Goal: Transaction & Acquisition: Book appointment/travel/reservation

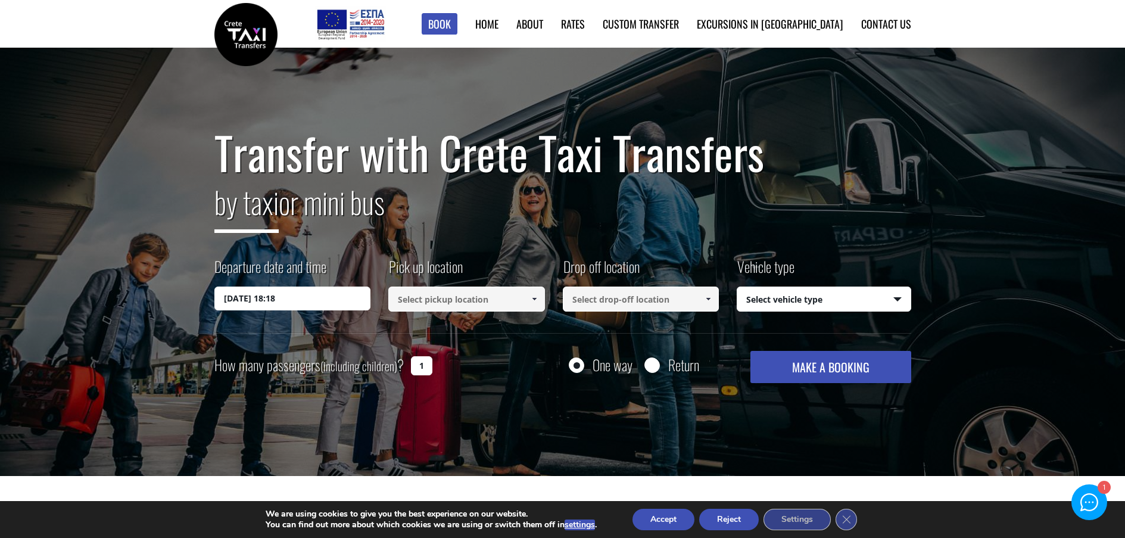
click at [535, 296] on span at bounding box center [535, 299] width 10 height 10
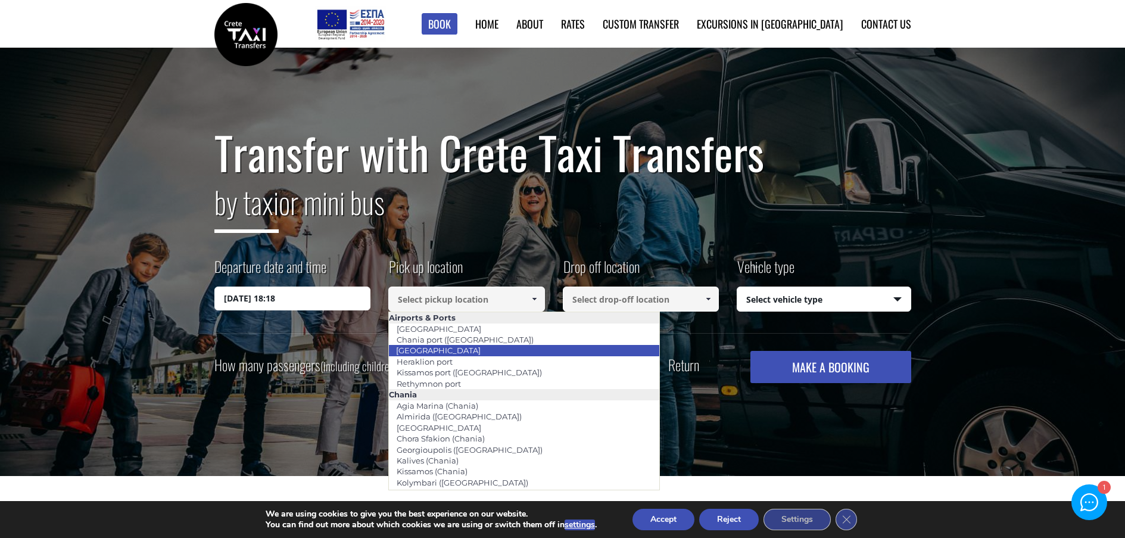
click at [485, 349] on li "[GEOGRAPHIC_DATA]" at bounding box center [524, 350] width 270 height 11
type input "[GEOGRAPHIC_DATA]"
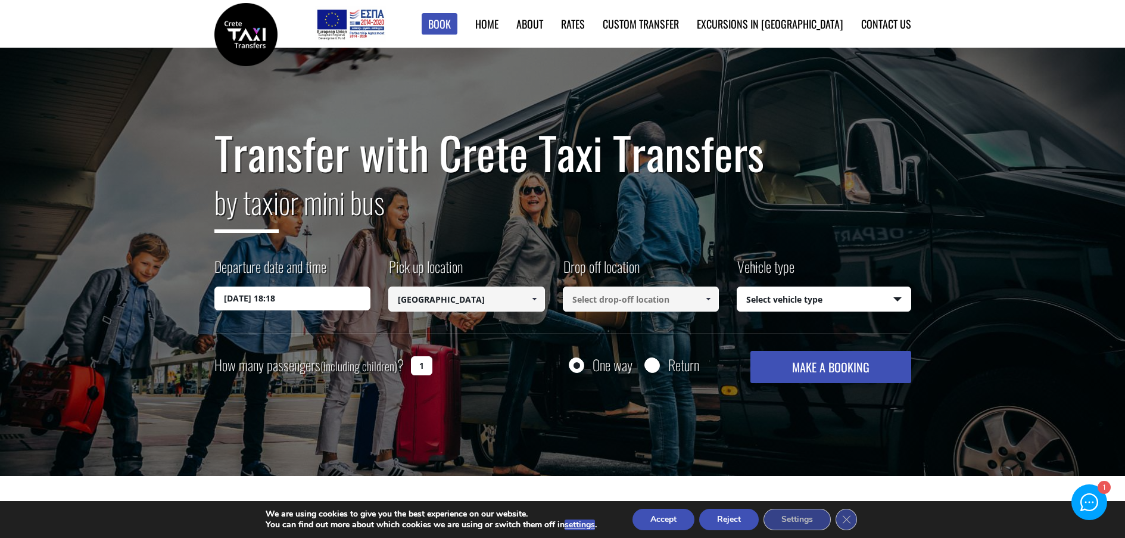
click at [707, 303] on span at bounding box center [708, 299] width 10 height 10
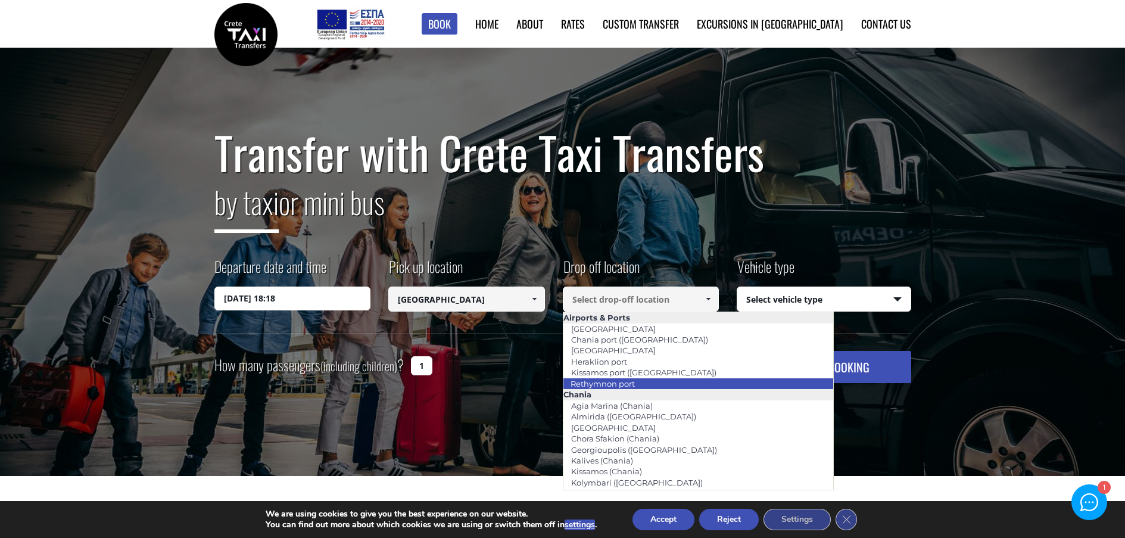
click at [670, 383] on li "Rethymnon port" at bounding box center [698, 383] width 270 height 11
type input "Rethymnon port"
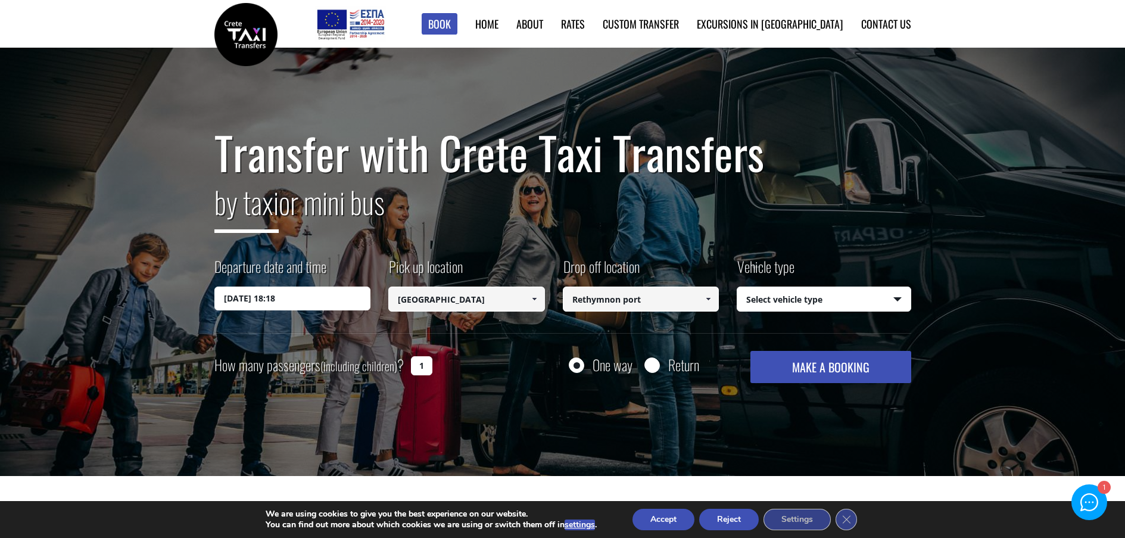
click at [893, 295] on select "Select vehicle type Taxi (4 passengers) Mercedes E Class Mini Van (7 passengers…" at bounding box center [823, 299] width 173 height 25
select select "540"
click at [737, 287] on select "Select vehicle type Taxi (4 passengers) Mercedes E Class Mini Van (7 passengers…" at bounding box center [823, 299] width 173 height 25
click at [362, 301] on input "07/09/2025 18:18" at bounding box center [292, 299] width 157 height 24
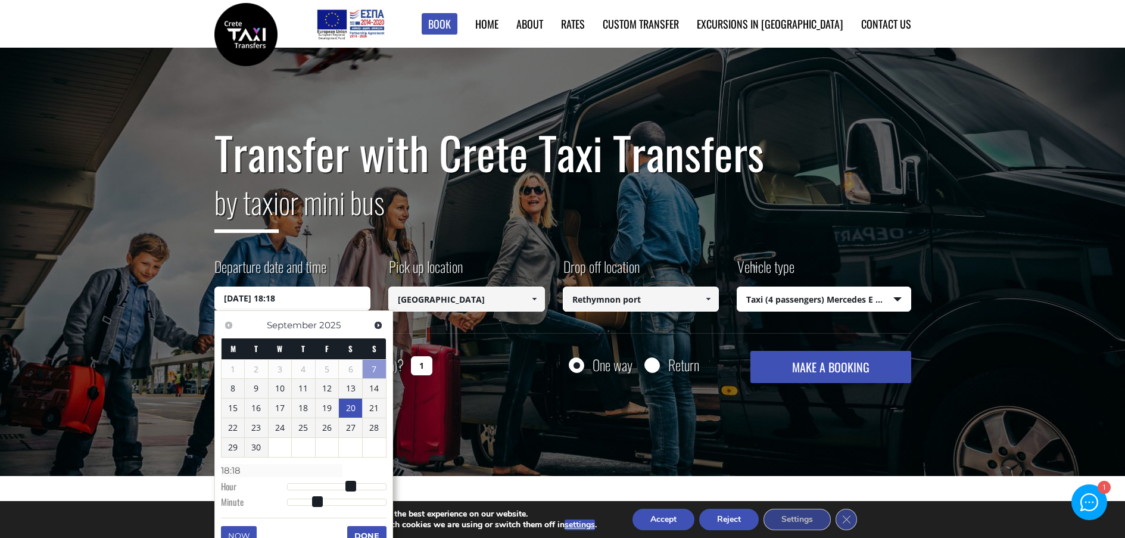
click at [348, 410] on link "20" at bounding box center [350, 407] width 23 height 19
type input "20/09/2025 01:00"
type input "01:00"
type input "20/09/2025 02:00"
type input "02:00"
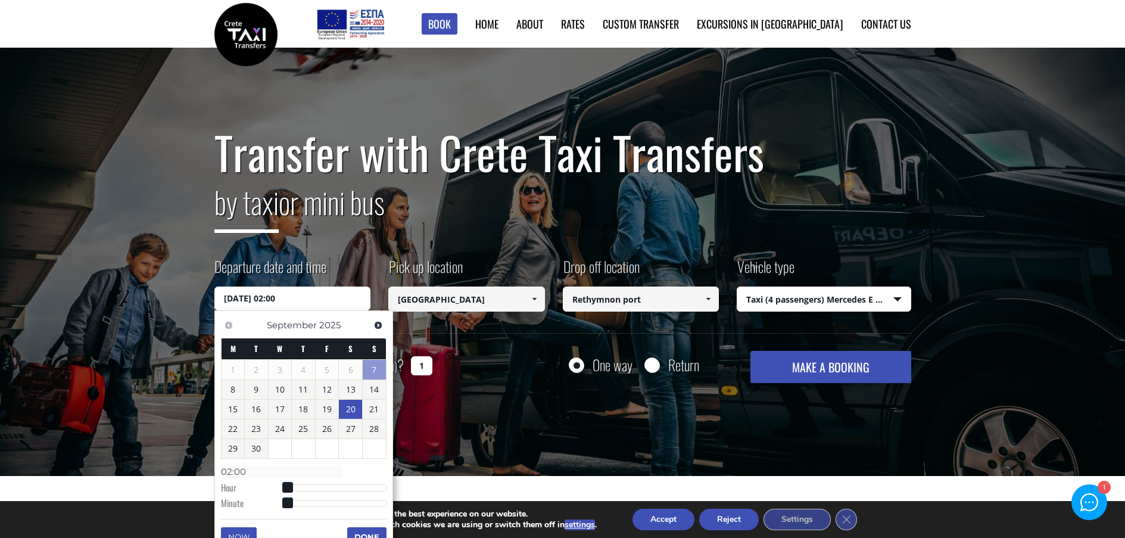
type input "20/09/2025 03:00"
type input "03:00"
type input "20/09/2025 04:00"
type input "04:00"
type input "20/09/2025 06:00"
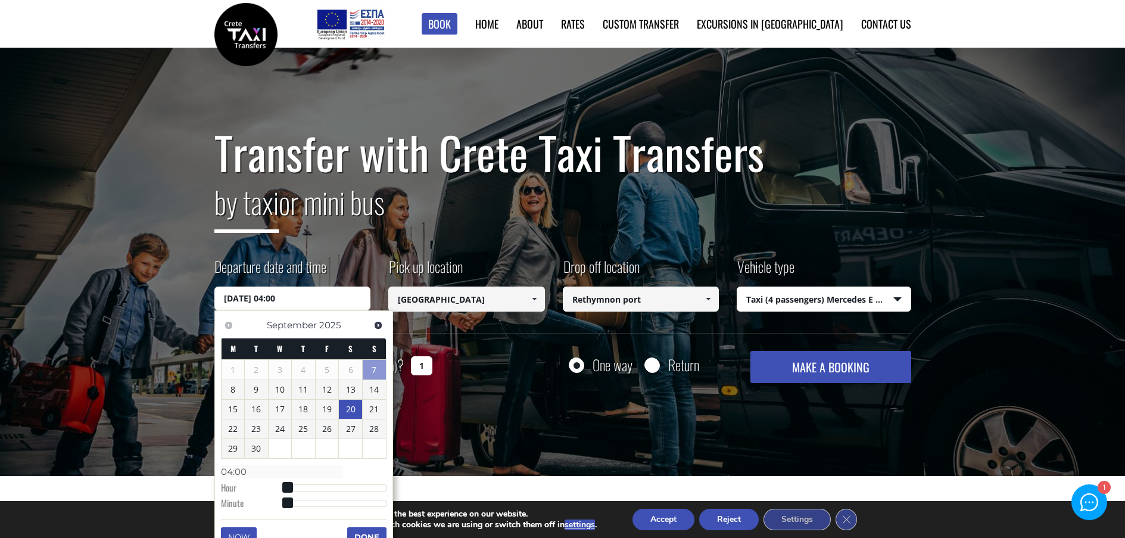
type input "06:00"
type input "20/09/2025 07:00"
type input "07:00"
type input "20/09/2025 08:00"
type input "08:00"
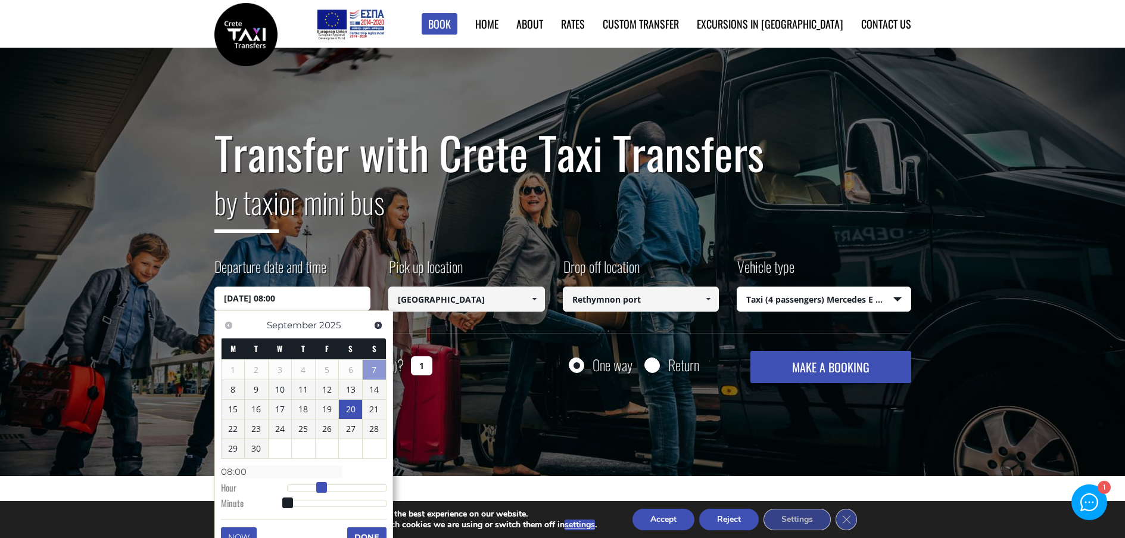
type input "20/09/2025 09:00"
type input "09:00"
type input "20/09/2025 10:00"
type input "10:00"
type input "20/09/2025 11:00"
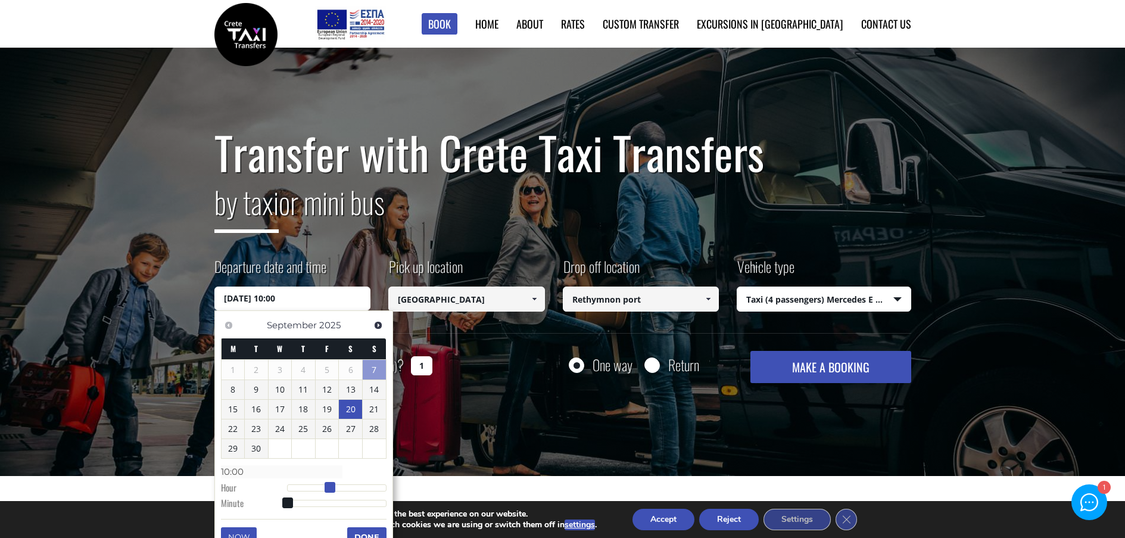
type input "11:00"
type input "20/09/2025 12:00"
type input "12:00"
type input "20/09/2025 13:00"
type input "13:00"
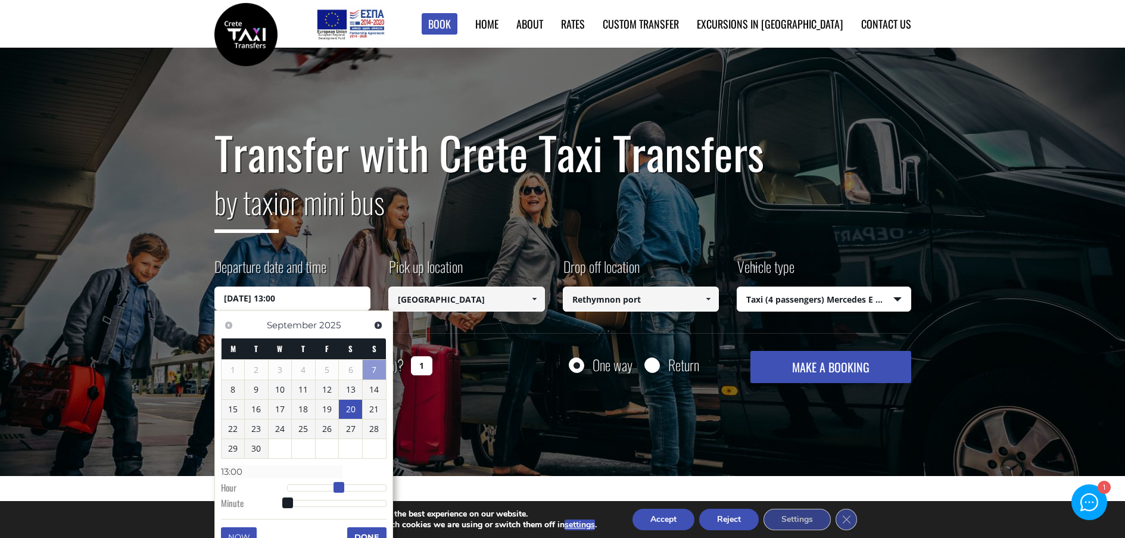
type input "20/09/2025 14:00"
type input "14:00"
type input "20/09/2025 15:00"
type input "15:00"
type input "20/09/2025 16:00"
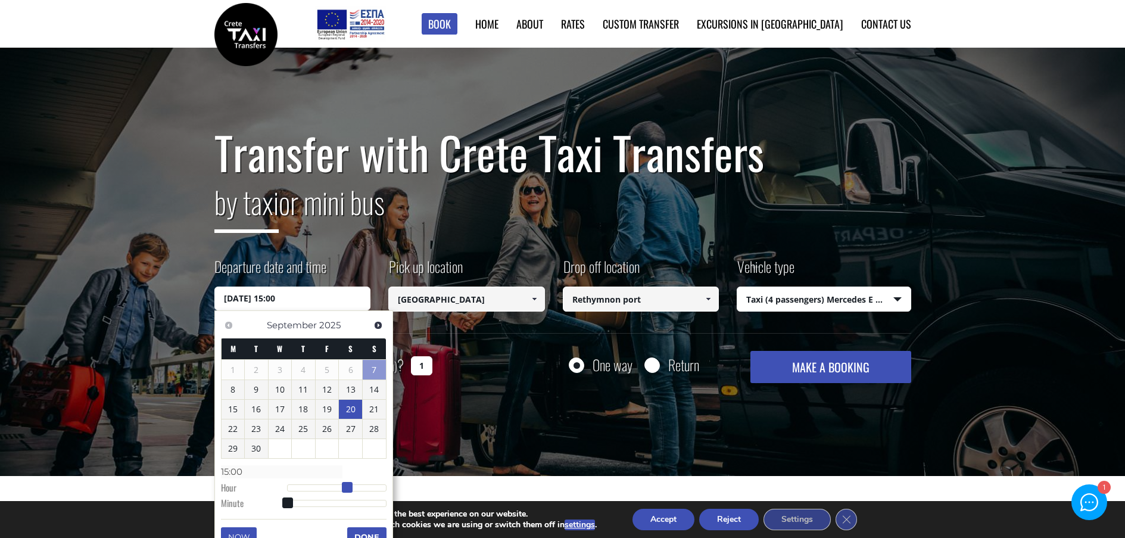
type input "16:00"
type input "20/09/2025 15:00"
type input "15:00"
type input "20/09/2025 14:00"
type input "14:00"
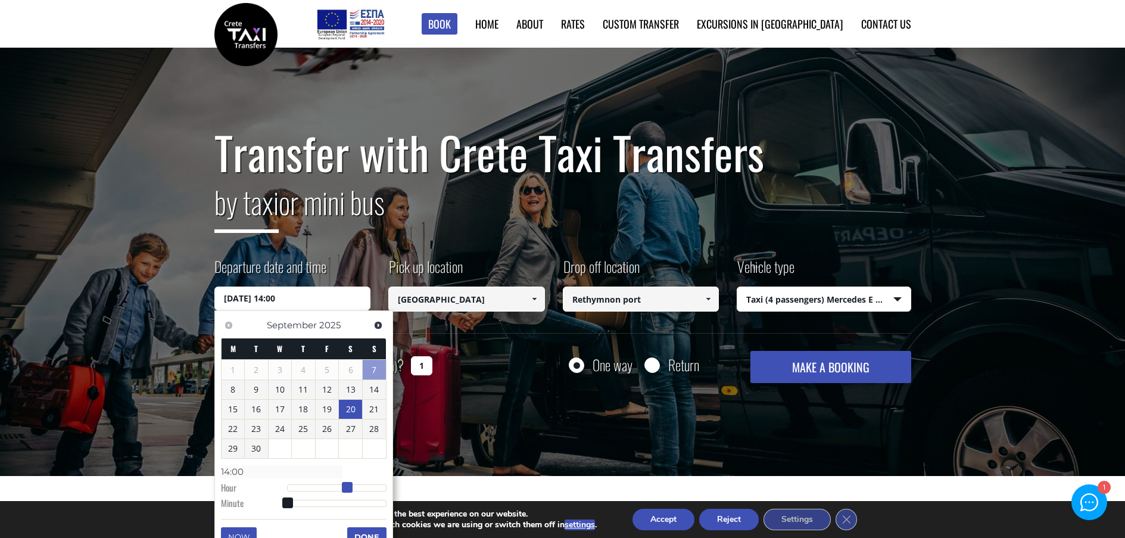
type input "20/09/2025 13:00"
type input "13:00"
drag, startPoint x: 284, startPoint y: 490, endPoint x: 340, endPoint y: 492, distance: 55.4
click at [340, 492] on span at bounding box center [343, 487] width 11 height 11
type input "20/09/2025 14:00"
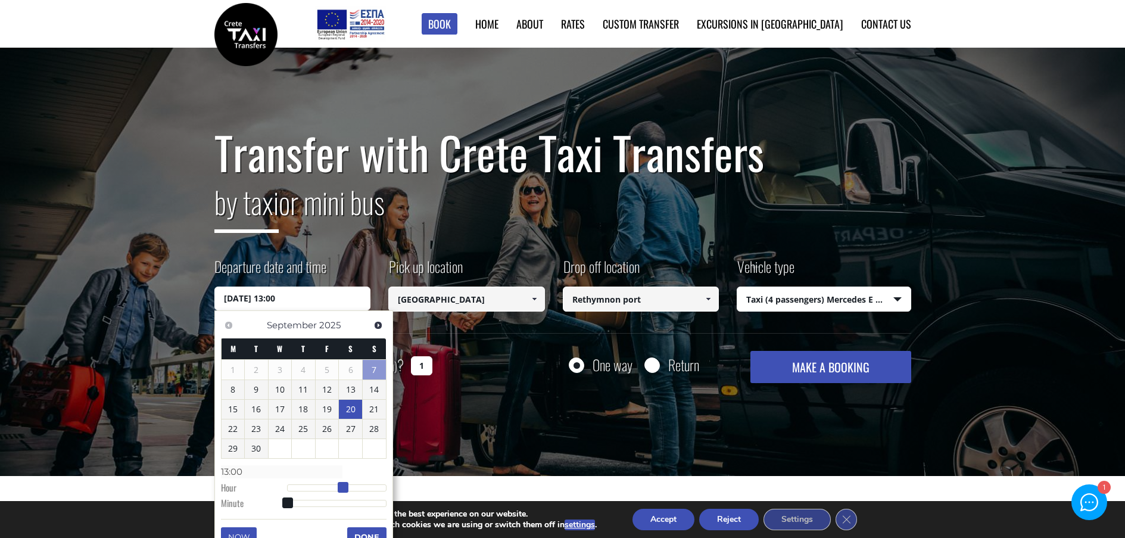
type input "14:00"
click at [348, 488] on span at bounding box center [347, 487] width 11 height 11
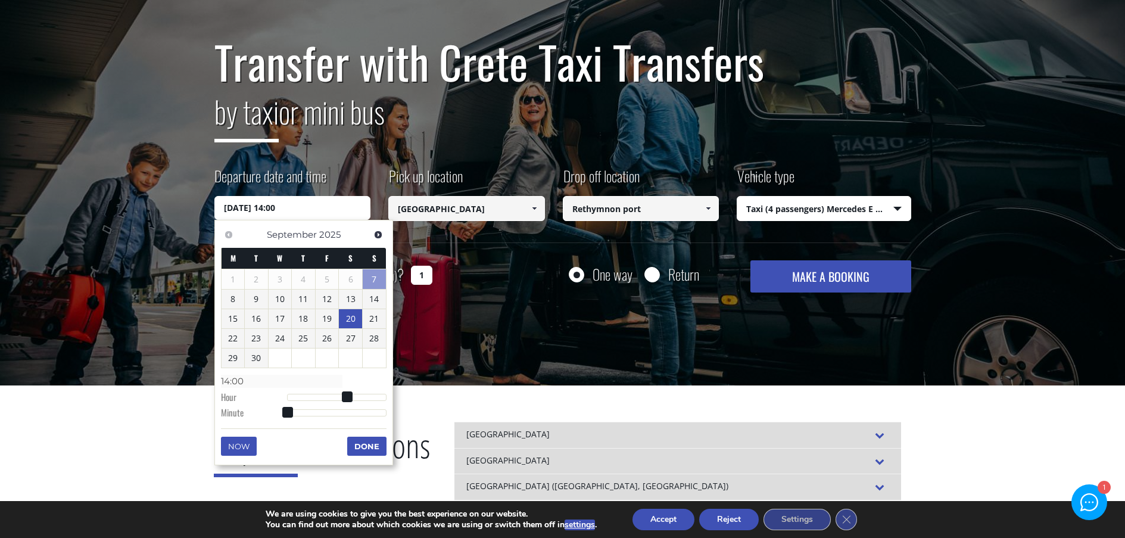
scroll to position [119, 0]
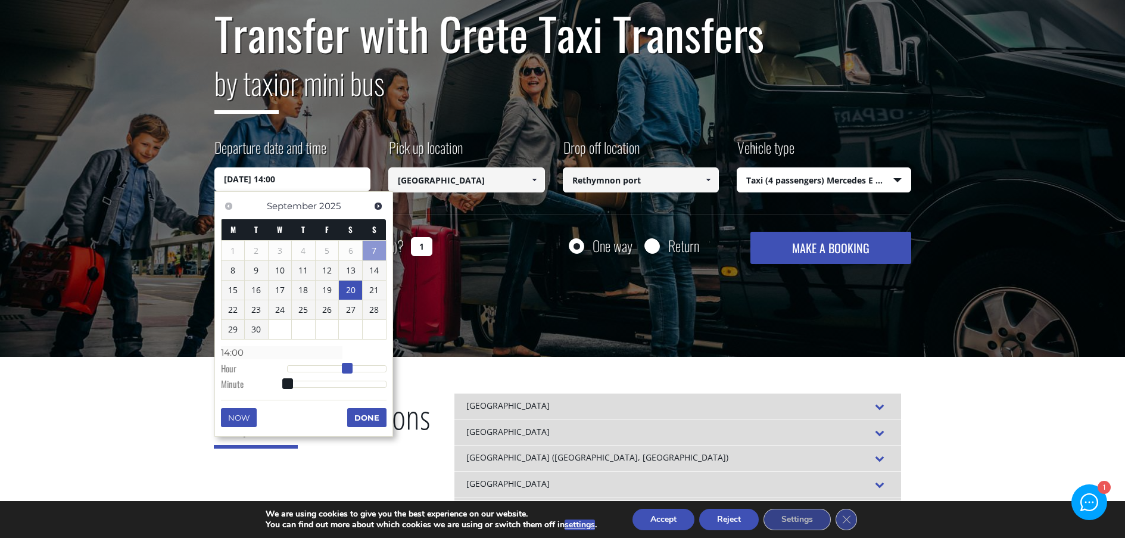
click at [346, 370] on span at bounding box center [347, 368] width 11 height 11
type input "20/09/2025 13:00"
type input "13:00"
click at [345, 367] on span at bounding box center [343, 368] width 11 height 11
type input "20/09/2025 13:01"
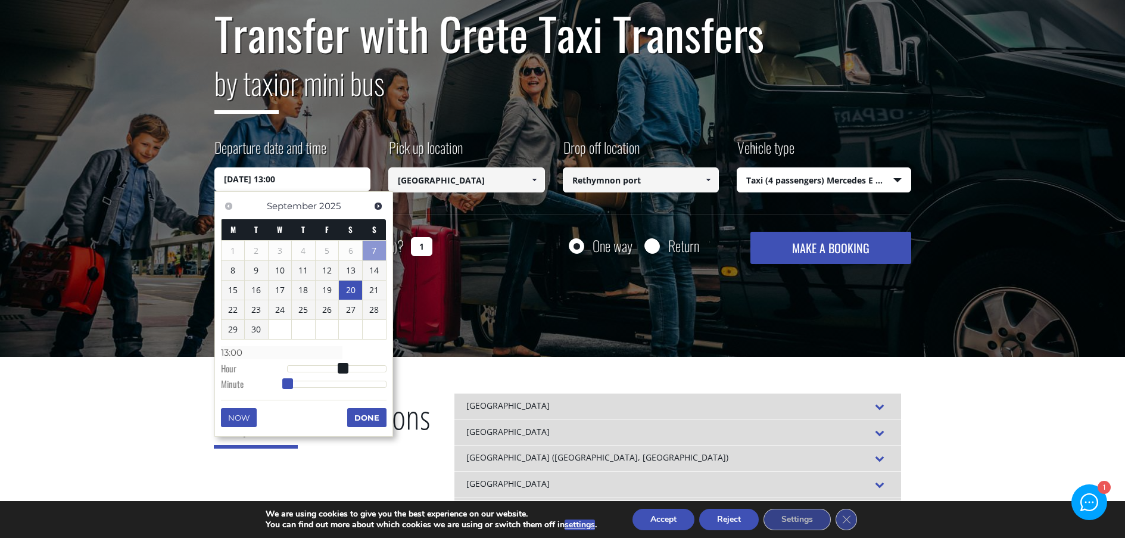
type input "13:01"
type input "20/09/2025 13:03"
type input "13:03"
type input "20/09/2025 13:05"
type input "13:05"
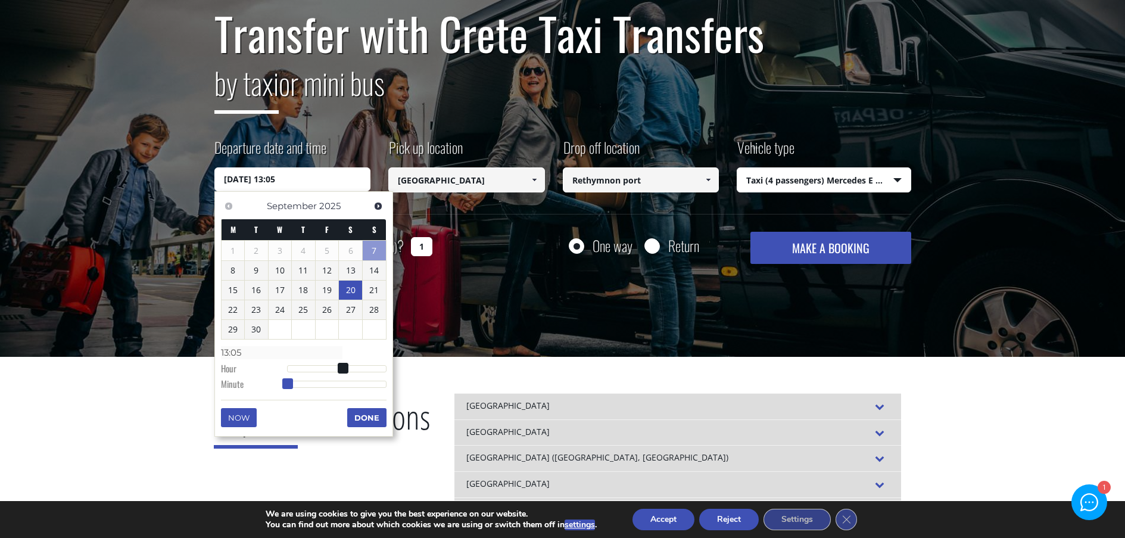
type input "20/09/2025 13:06"
type input "13:06"
type input "20/09/2025 13:07"
type input "13:07"
type input "20/09/2025 13:08"
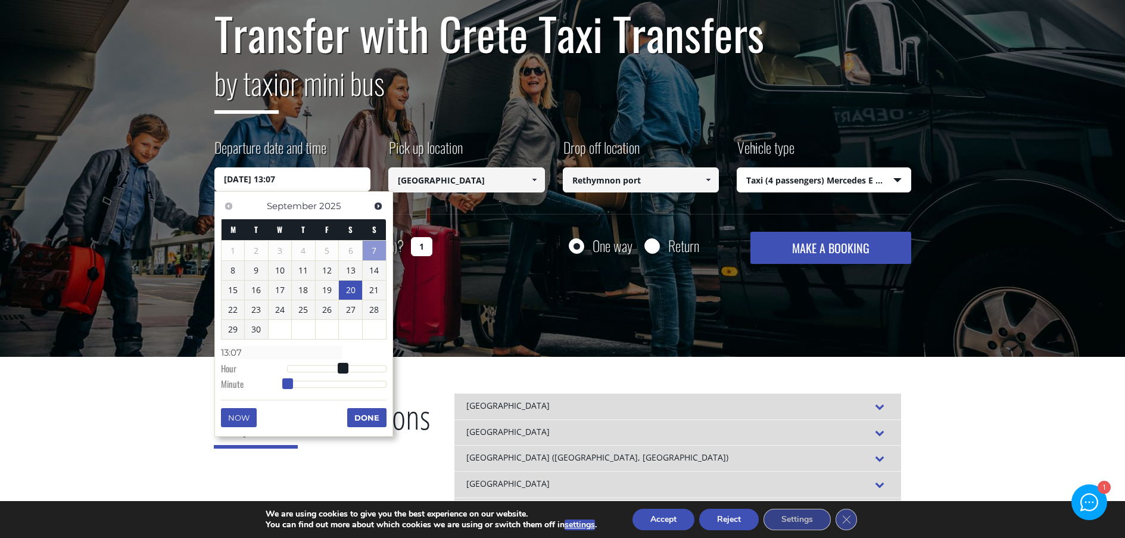
type input "13:08"
type input "20/09/2025 13:10"
type input "13:10"
type input "20/09/2025 13:11"
type input "13:11"
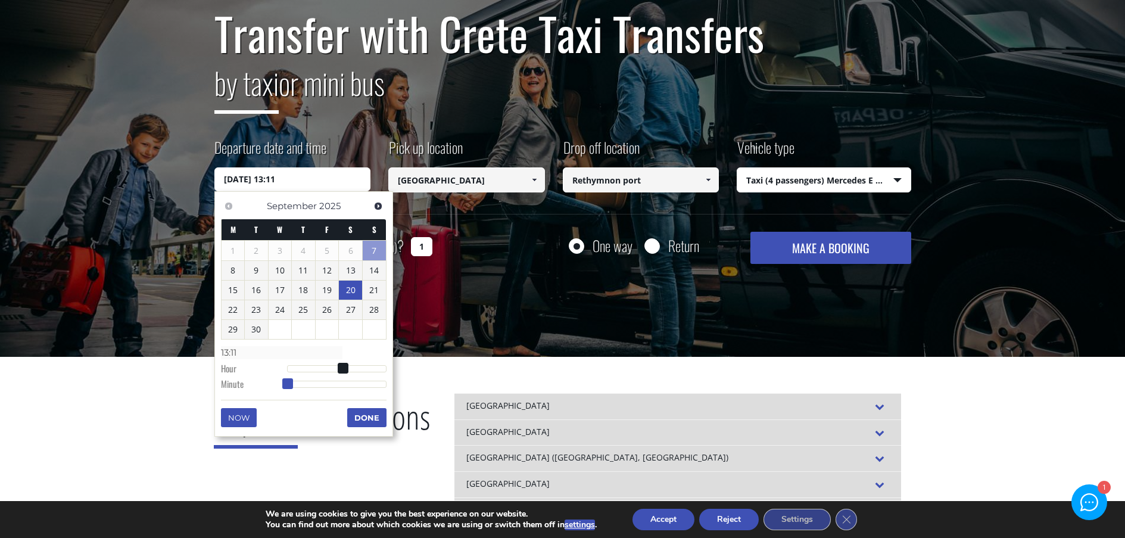
type input "20/09/2025 13:12"
type input "13:12"
type input "20/09/2025 13:13"
type input "13:13"
type input "20/09/2025 13:14"
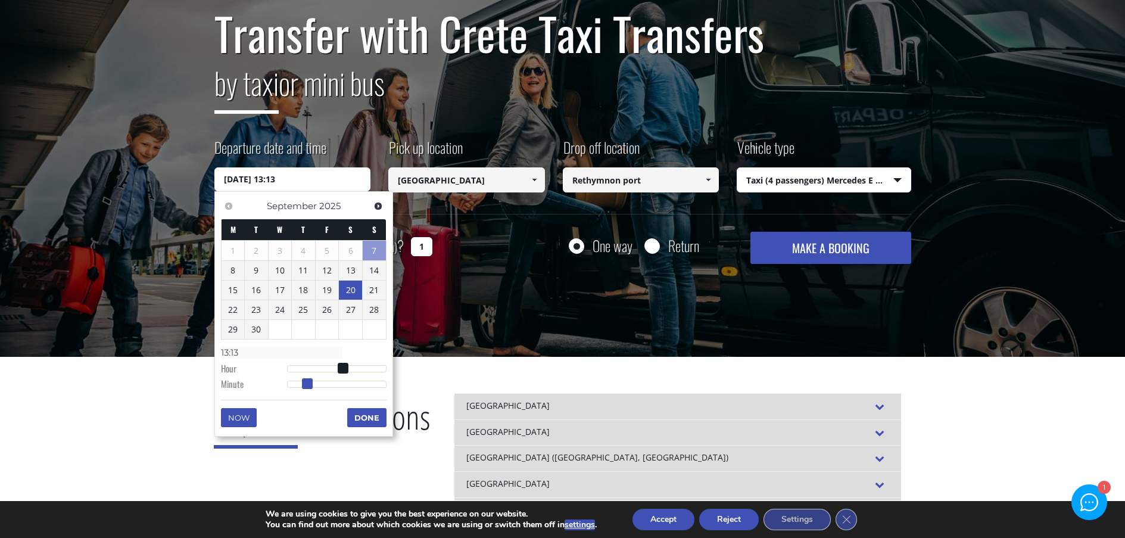
type input "13:14"
type input "20/09/2025 13:15"
type input "13:15"
type input "20/09/2025 13:16"
type input "13:16"
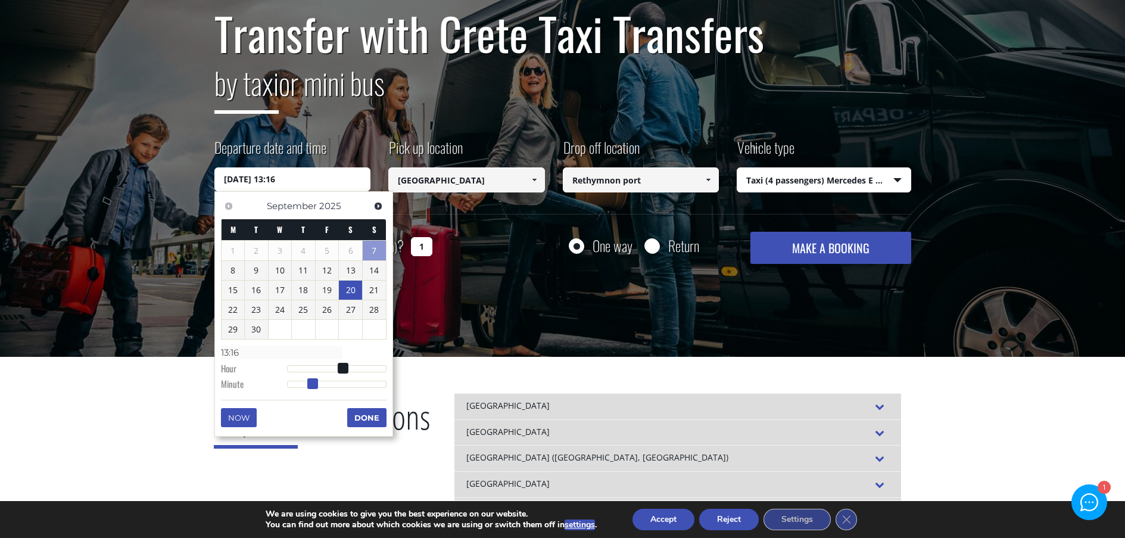
type input "20/09/2025 13:17"
type input "13:17"
type input "20/09/2025 13:18"
type input "13:18"
type input "20/09/2025 13:19"
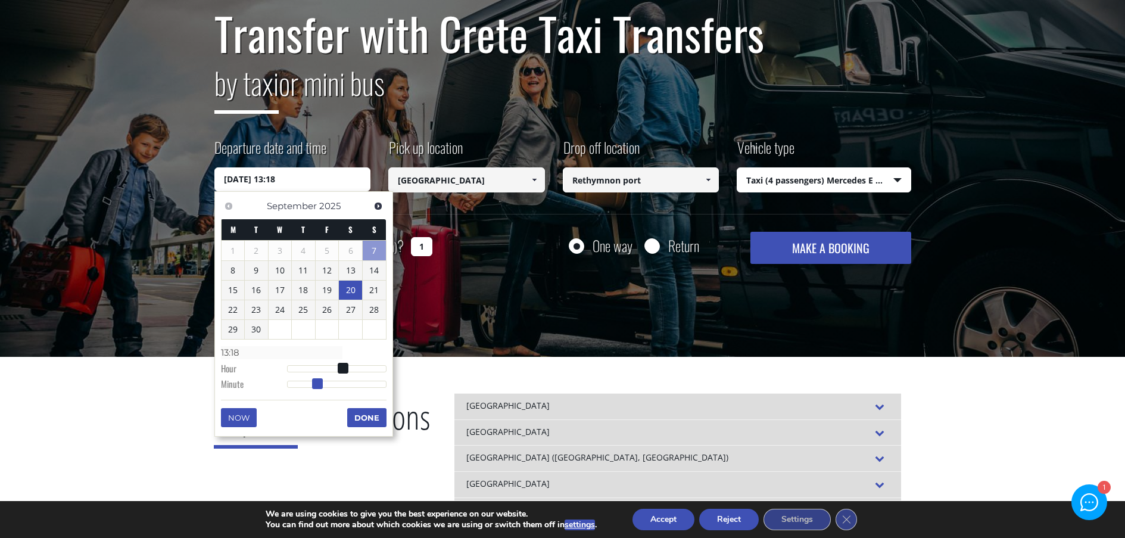
type input "13:19"
type input "20/09/2025 13:20"
type input "13:20"
type input "20/09/2025 13:21"
type input "13:21"
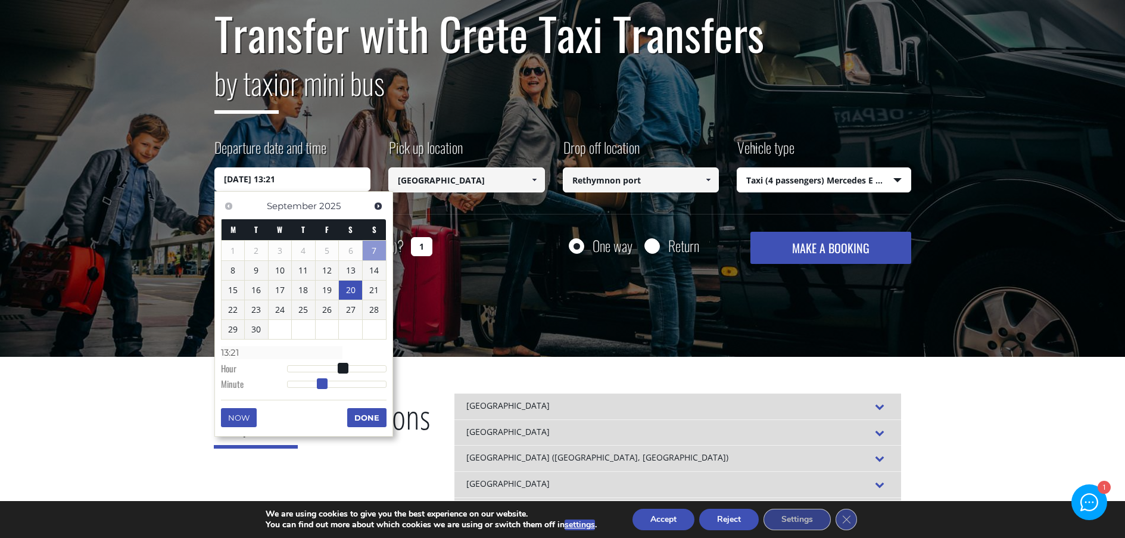
type input "20/09/2025 13:22"
type input "13:22"
type input "20/09/2025 13:23"
type input "13:23"
type input "20/09/2025 13:24"
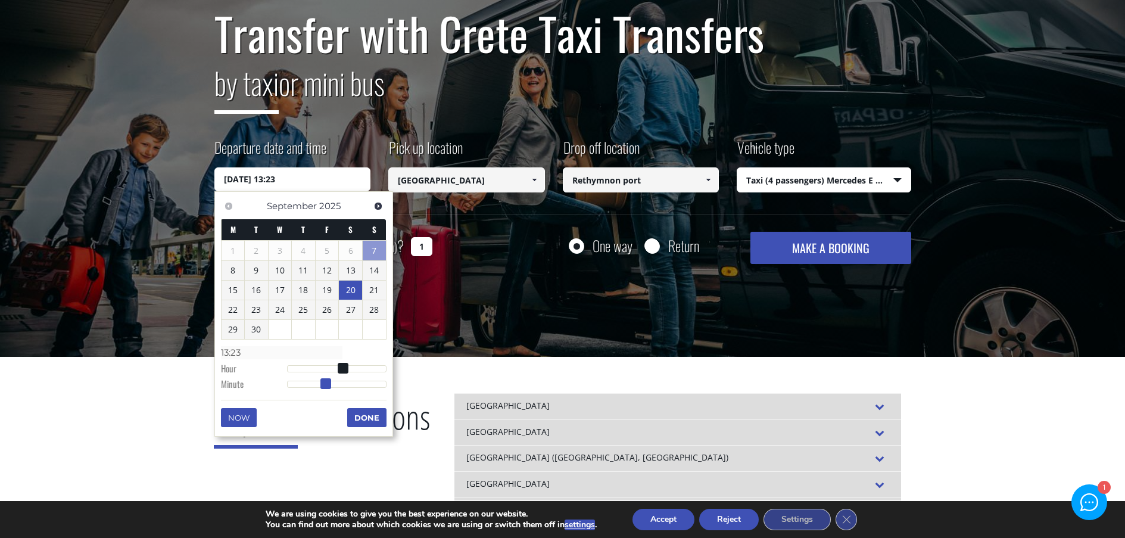
type input "13:24"
type input "20/09/2025 13:25"
type input "13:25"
type input "20/09/2025 13:26"
type input "13:26"
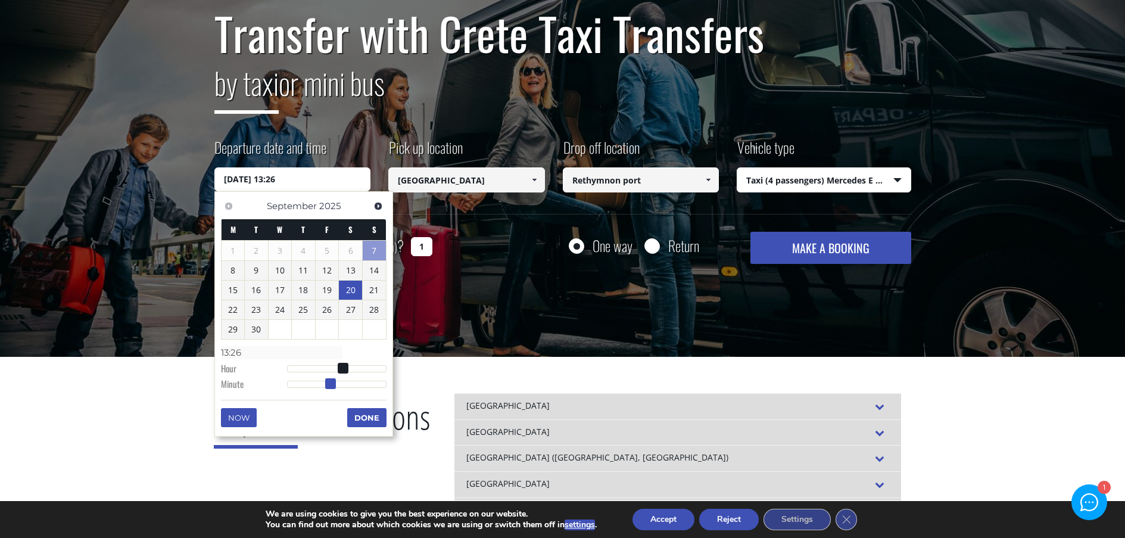
type input "20/09/2025 13:27"
type input "13:27"
type input "20/09/2025 13:28"
type input "13:28"
type input "20/09/2025 13:29"
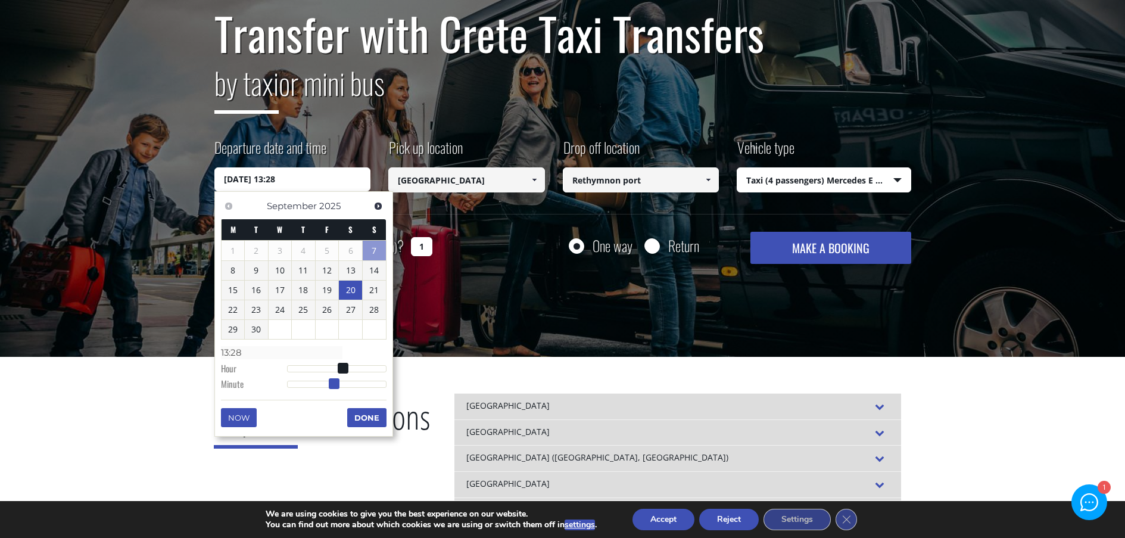
type input "13:29"
drag, startPoint x: 289, startPoint y: 383, endPoint x: 337, endPoint y: 386, distance: 47.7
click at [337, 386] on span at bounding box center [336, 383] width 11 height 11
type input "[DATE] 13:30"
type input "13:30"
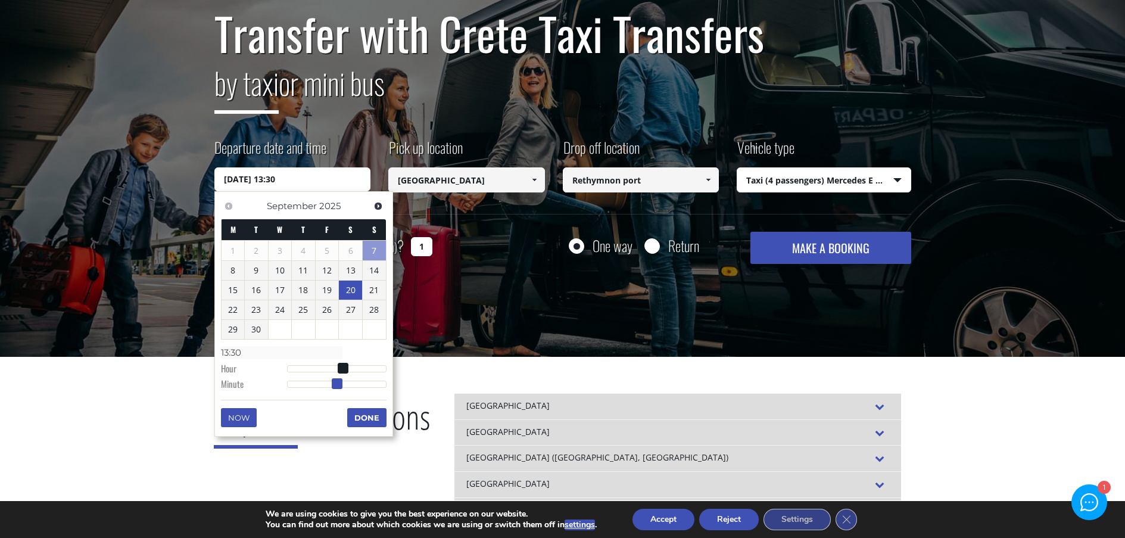
click at [338, 386] on span at bounding box center [337, 383] width 11 height 11
click at [373, 419] on button "Done" at bounding box center [366, 417] width 39 height 19
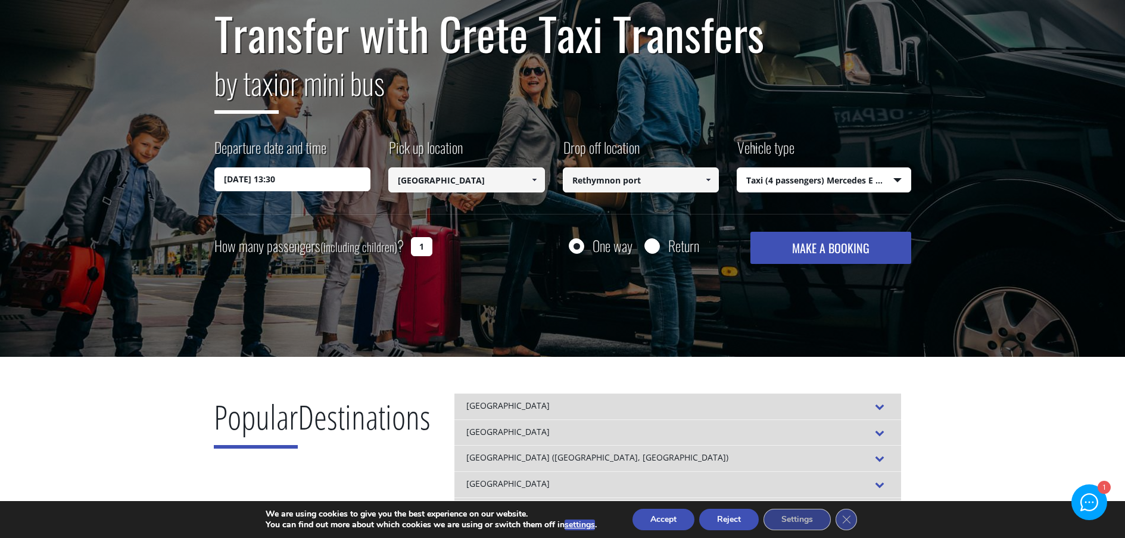
click at [651, 241] on input "Return" at bounding box center [652, 246] width 15 height 15
radio input "true"
type input "Rethymnon port"
type input "[GEOGRAPHIC_DATA]"
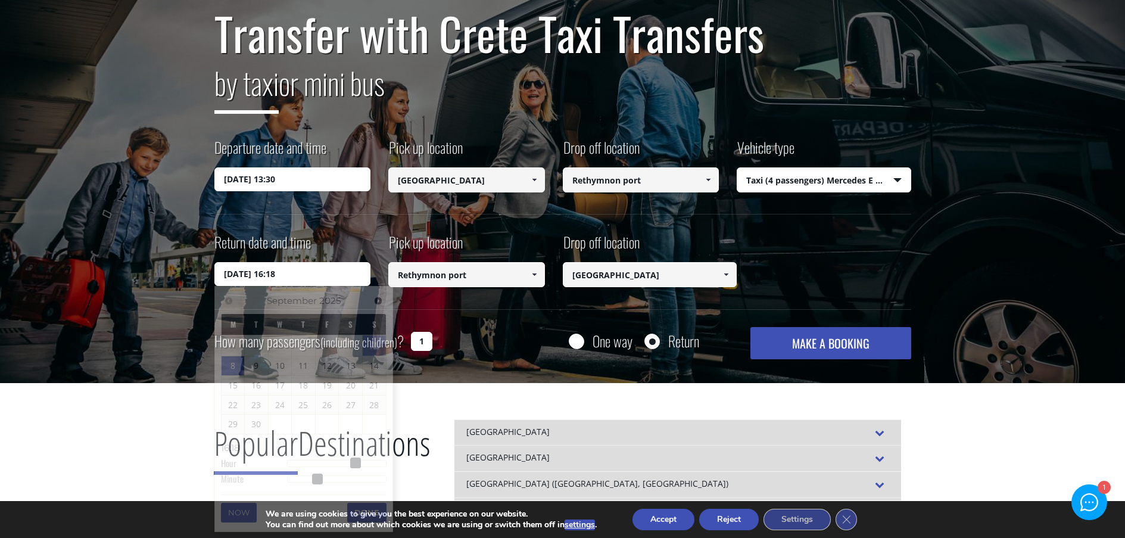
click at [350, 274] on input "08/09/2025 16:18" at bounding box center [292, 274] width 157 height 24
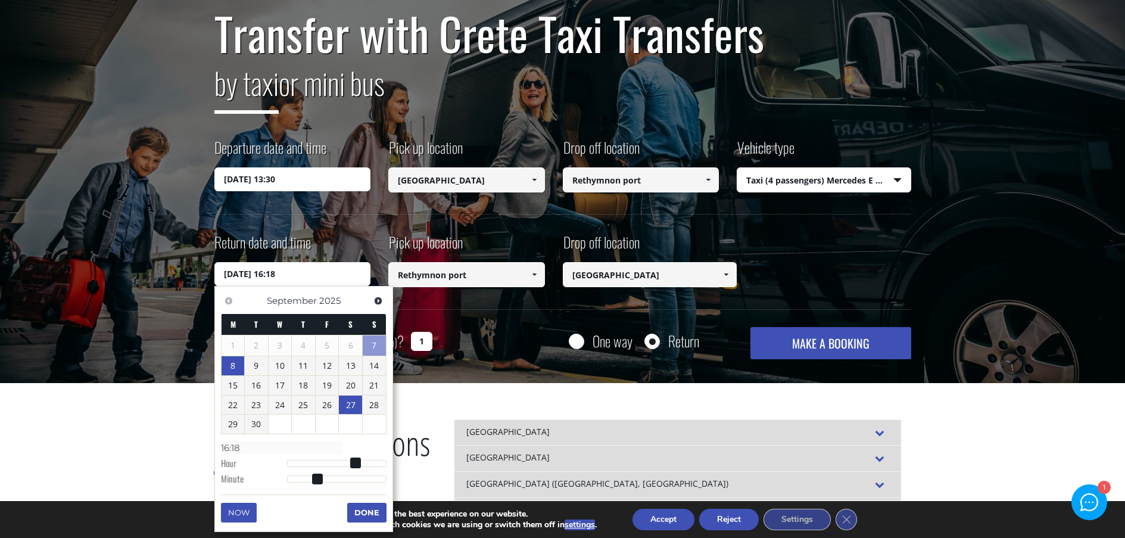
click at [348, 398] on link "27" at bounding box center [350, 405] width 23 height 19
click at [706, 316] on div "Transfer with Crete Taxi Transfers by taxi or mini bus Departure date and time …" at bounding box center [562, 183] width 697 height 351
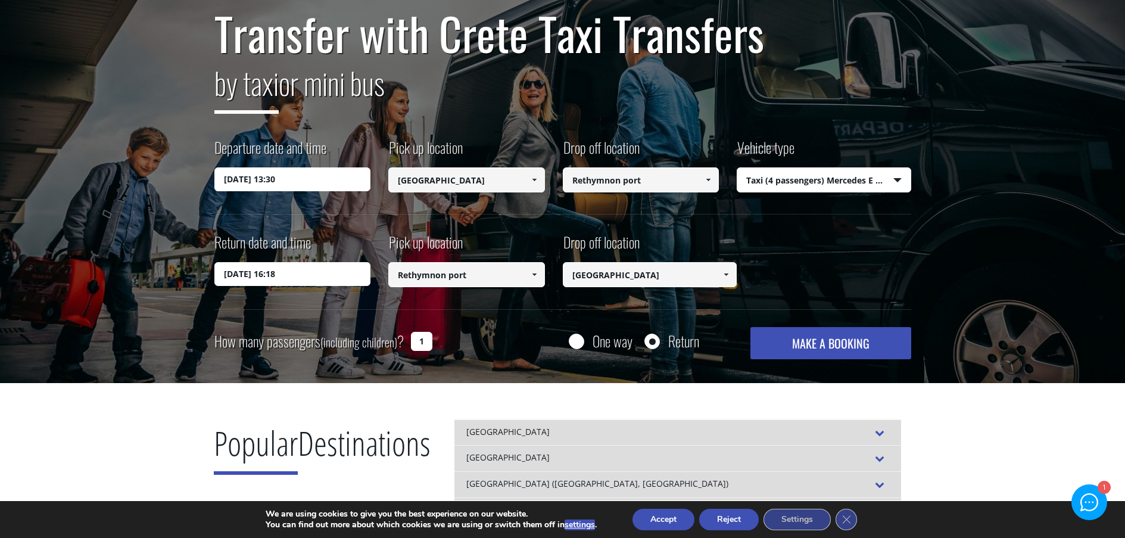
click at [332, 277] on input "27/09/2025 16:18" at bounding box center [292, 274] width 157 height 24
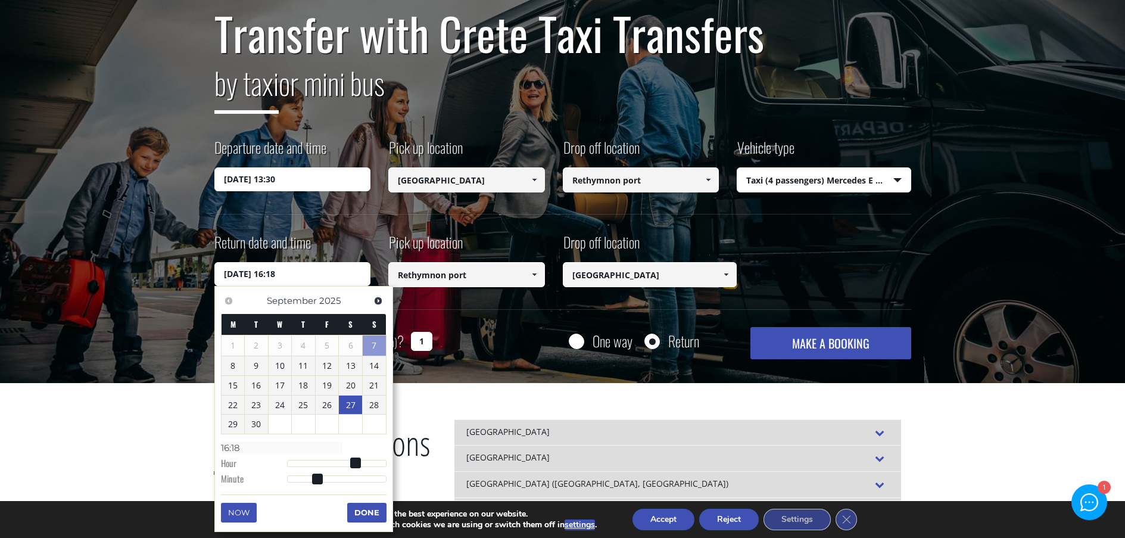
type input "27/09/2025 15:18"
type input "15:18"
type input "27/09/2025 14:18"
type input "14:18"
type input "27/09/2025 13:18"
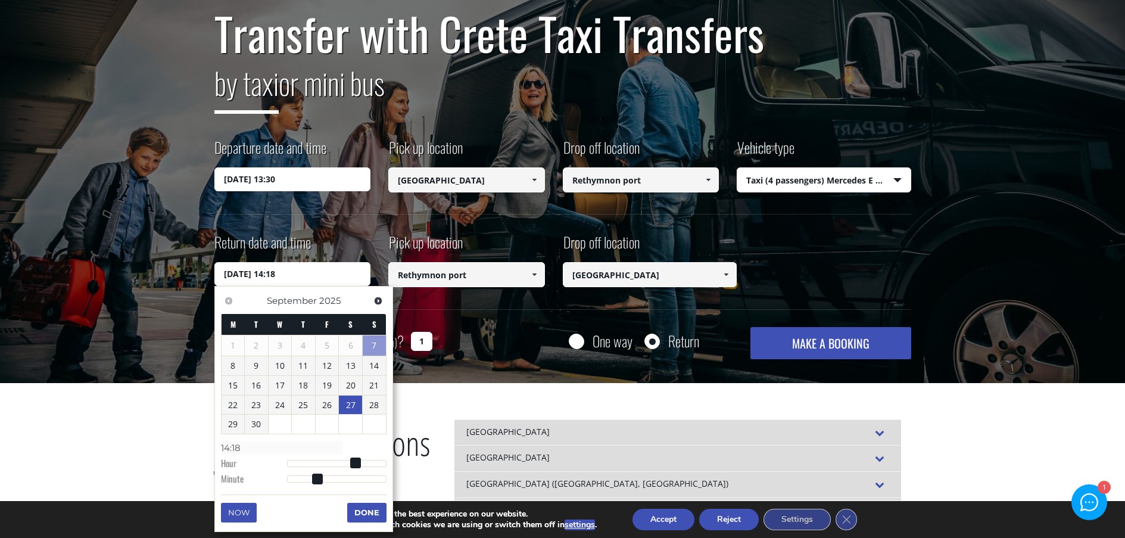
type input "13:18"
type input "27/09/2025 12:18"
type input "12:18"
type input "27/09/2025 11:18"
type input "11:18"
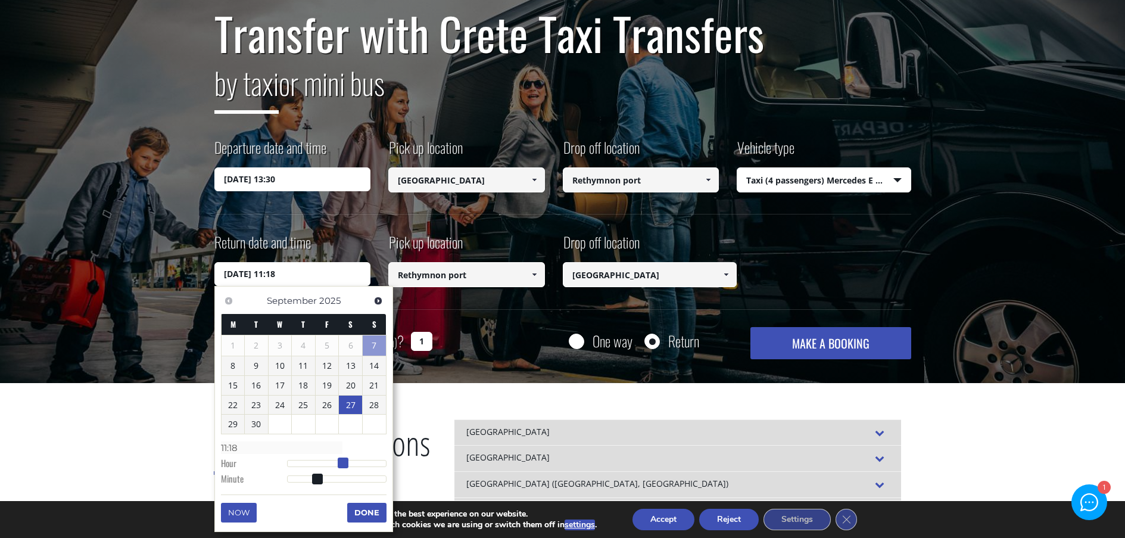
type input "27/09/2025 10:18"
type input "10:18"
type input "27/09/2025 09:18"
type input "09:18"
type input "27/09/2025 08:18"
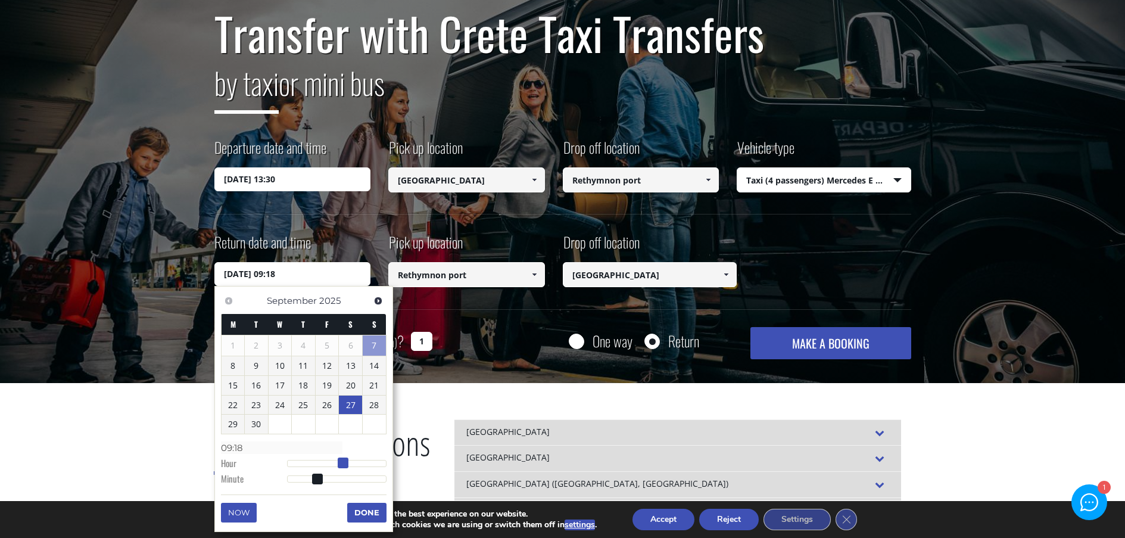
type input "08:18"
type input "27/09/2025 07:18"
type input "07:18"
type input "27/09/2025 06:18"
type input "06:18"
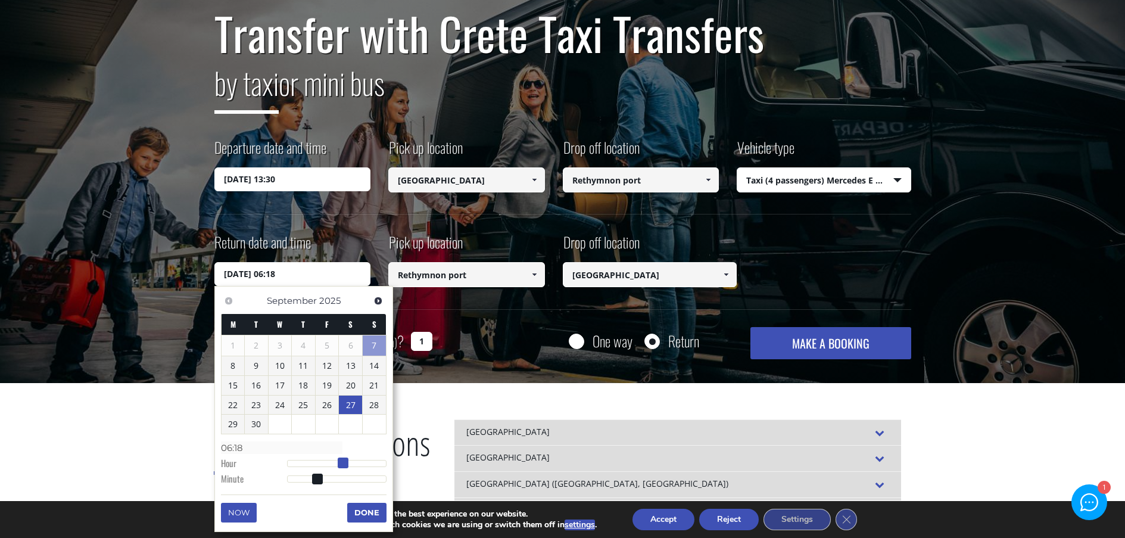
type input "27/09/2025 05:18"
type input "05:18"
type input "27/09/2025 04:18"
type input "04:18"
type input "27/09/2025 03:18"
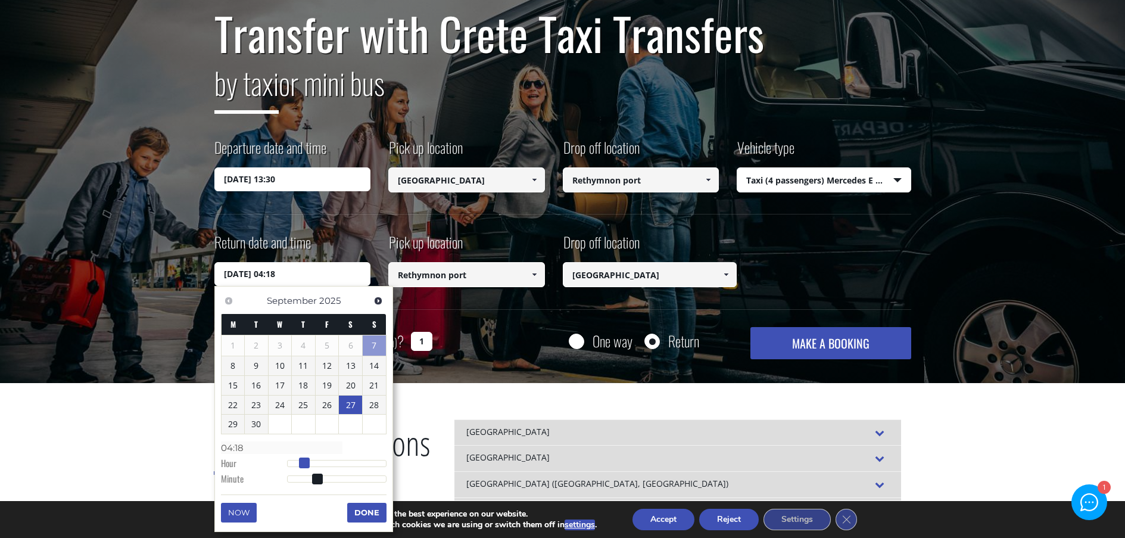
type input "03:18"
type input "27/09/2025 02:18"
type input "02:18"
type input "27/09/2025 01:18"
type input "01:18"
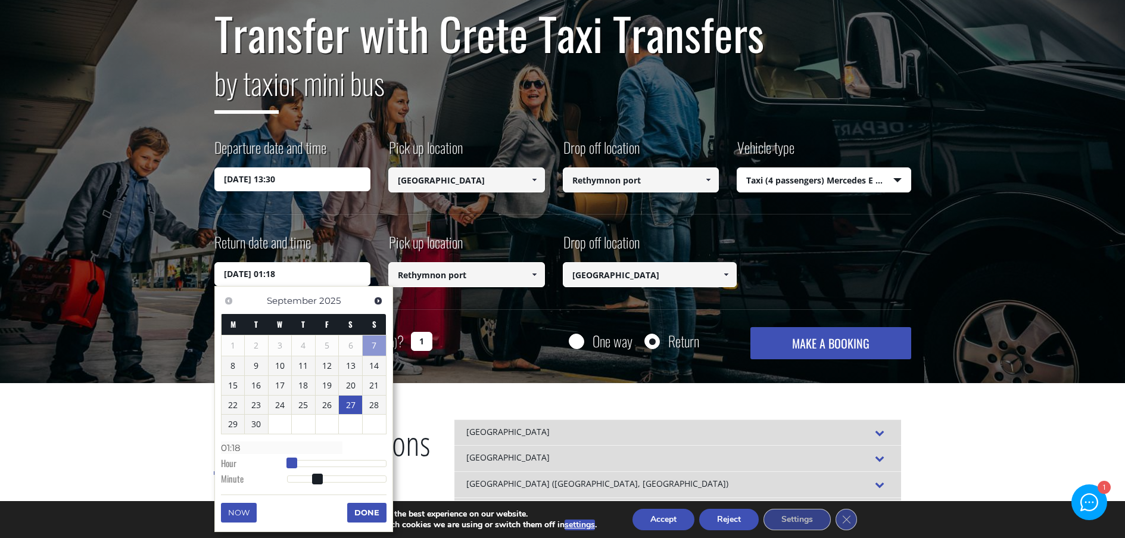
drag, startPoint x: 348, startPoint y: 462, endPoint x: 288, endPoint y: 465, distance: 60.8
click at [288, 465] on span at bounding box center [292, 462] width 11 height 11
type input "27/09/2025 02:18"
type input "02:18"
type input "27/09/2025 03:18"
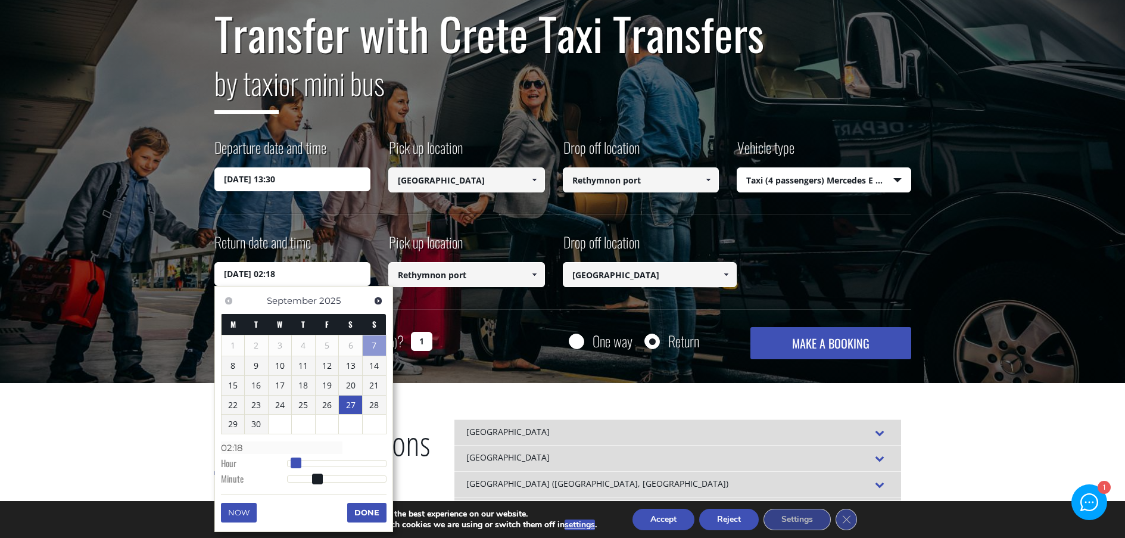
type input "03:18"
type input "27/09/2025 04:18"
type input "04:18"
type input "27/09/2025 05:18"
type input "05:18"
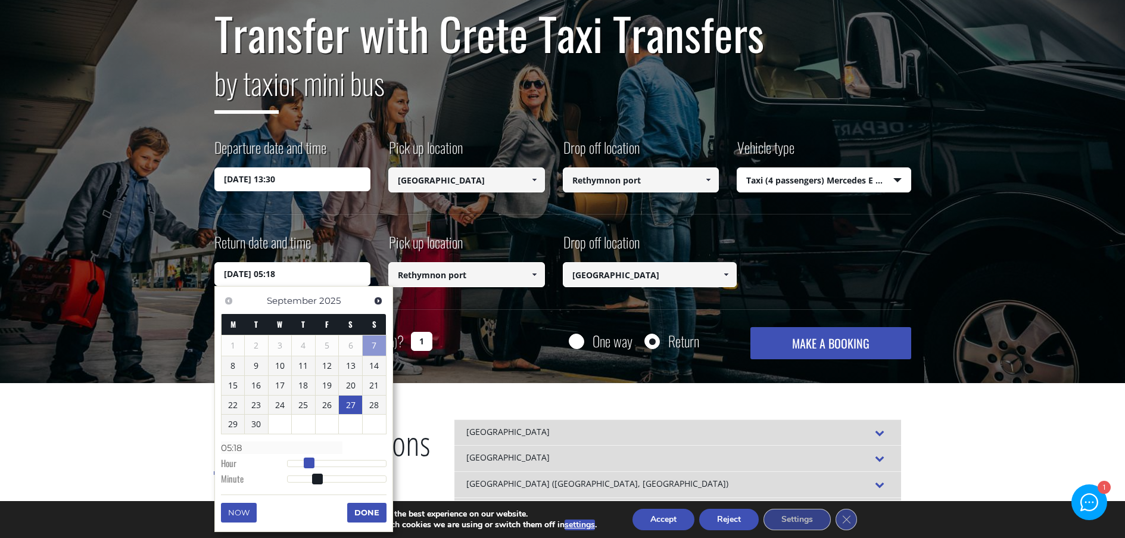
drag, startPoint x: 290, startPoint y: 463, endPoint x: 309, endPoint y: 463, distance: 18.5
click at [309, 463] on span at bounding box center [309, 462] width 11 height 11
type input "27/09/2025 05:17"
type input "05:17"
type input "27/09/2025 05:16"
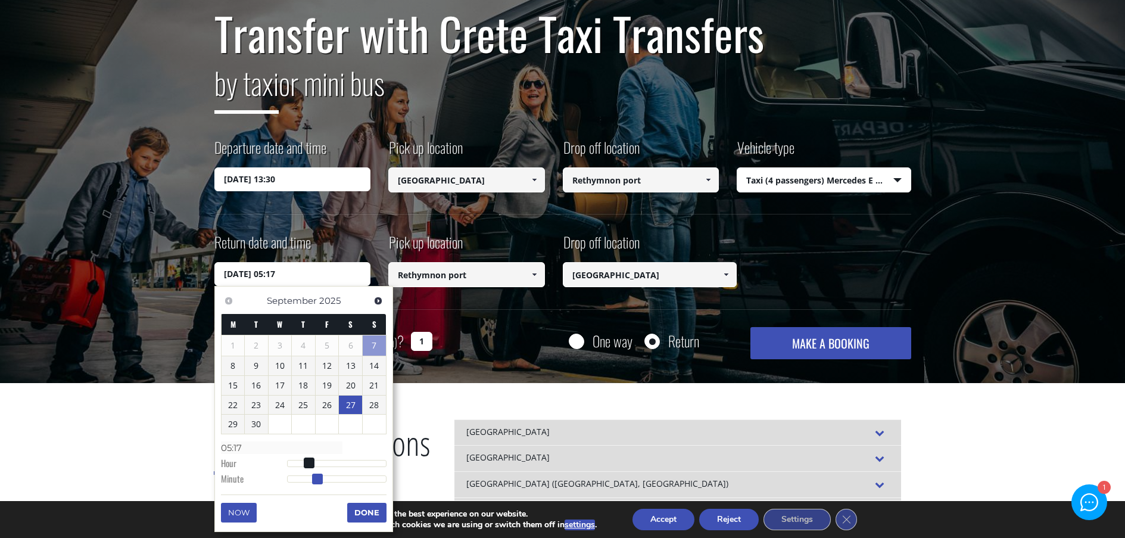
type input "05:16"
type input "27/09/2025 05:15"
type input "05:15"
type input "27/09/2025 05:14"
type input "05:14"
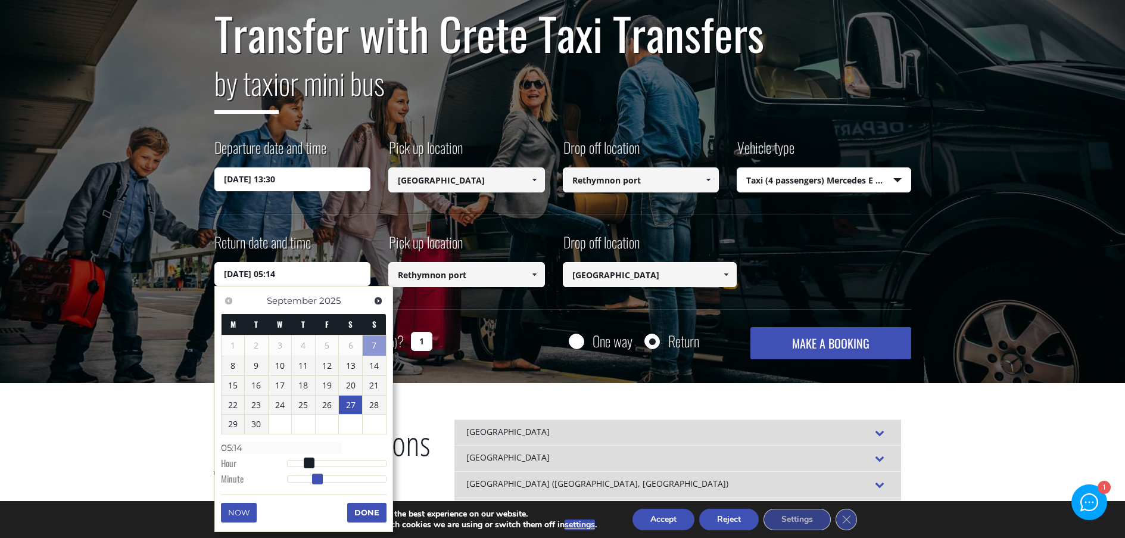
type input "27/09/2025 05:13"
type input "05:13"
type input "27/09/2025 05:11"
type input "05:11"
type input "27/09/2025 05:10"
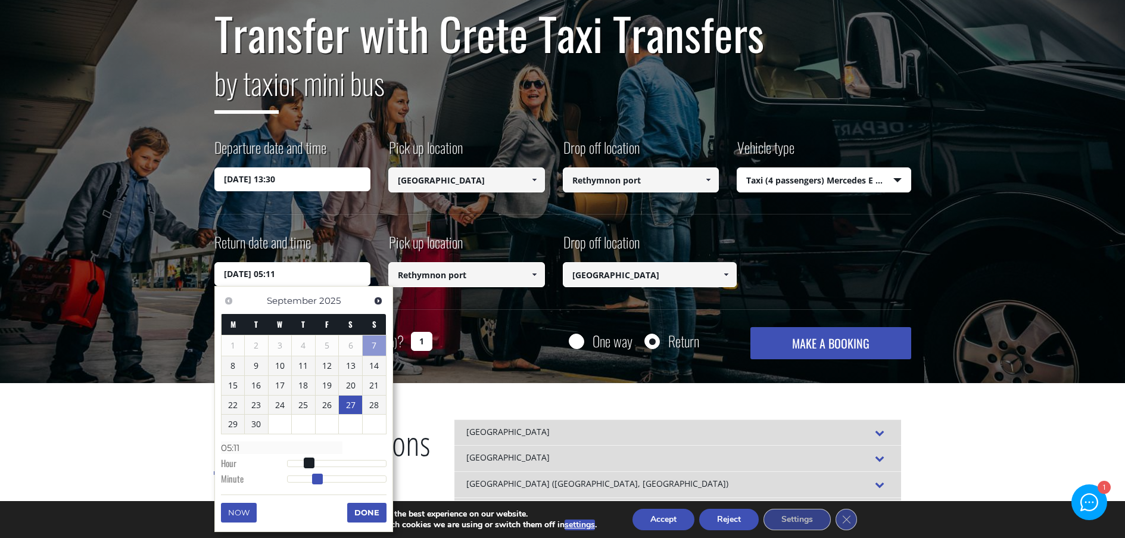
type input "05:10"
type input "27/09/2025 05:09"
type input "05:09"
type input "27/09/2025 05:08"
type input "05:08"
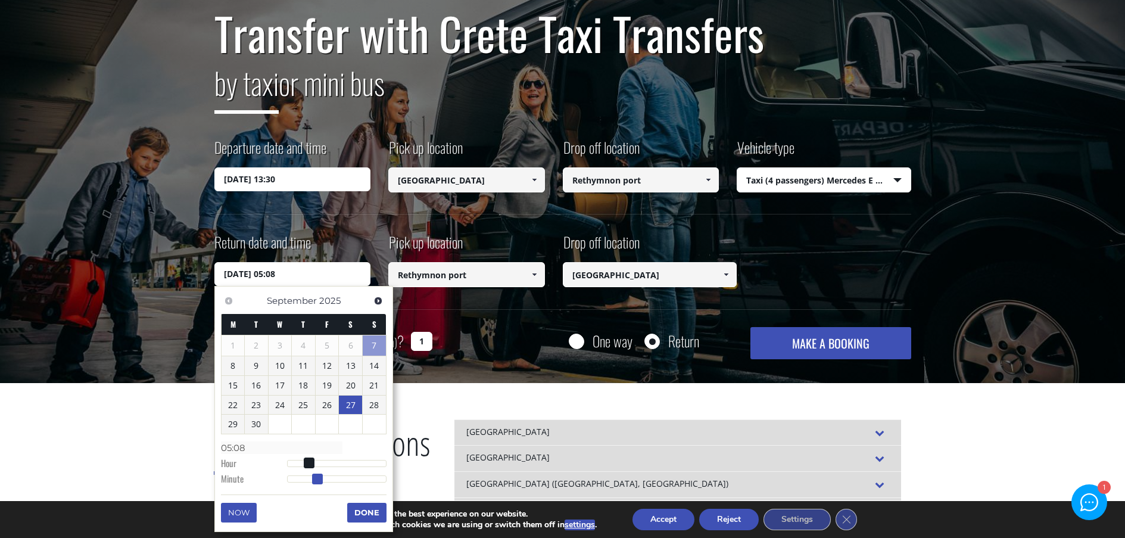
type input "27/09/2025 05:07"
type input "05:07"
type input "27/09/2025 05:06"
type input "05:06"
type input "27/09/2025 05:05"
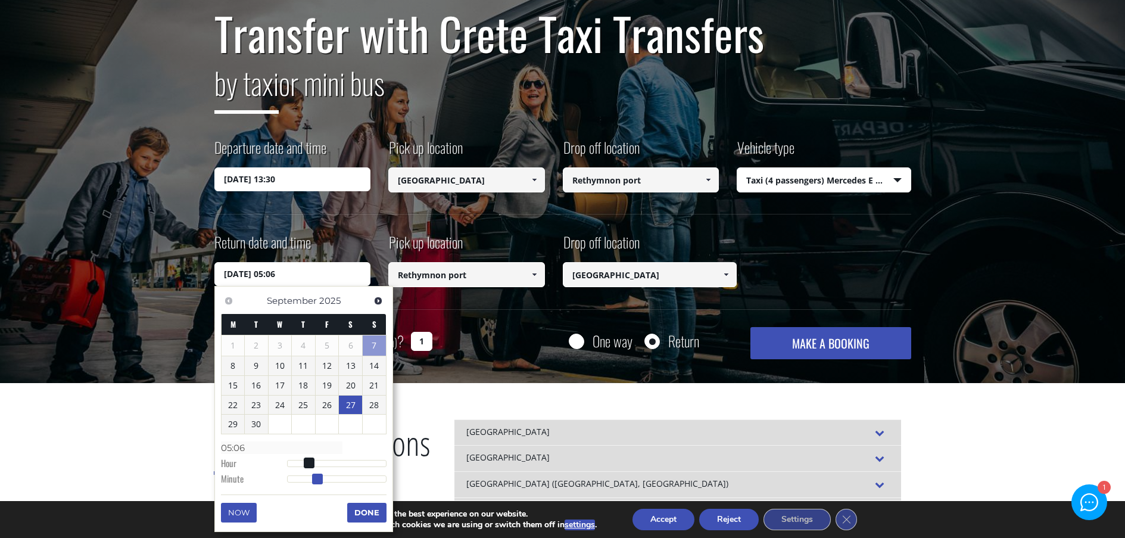
type input "05:05"
type input "27/09/2025 05:04"
type input "05:04"
type input "27/09/2025 05:03"
type input "05:03"
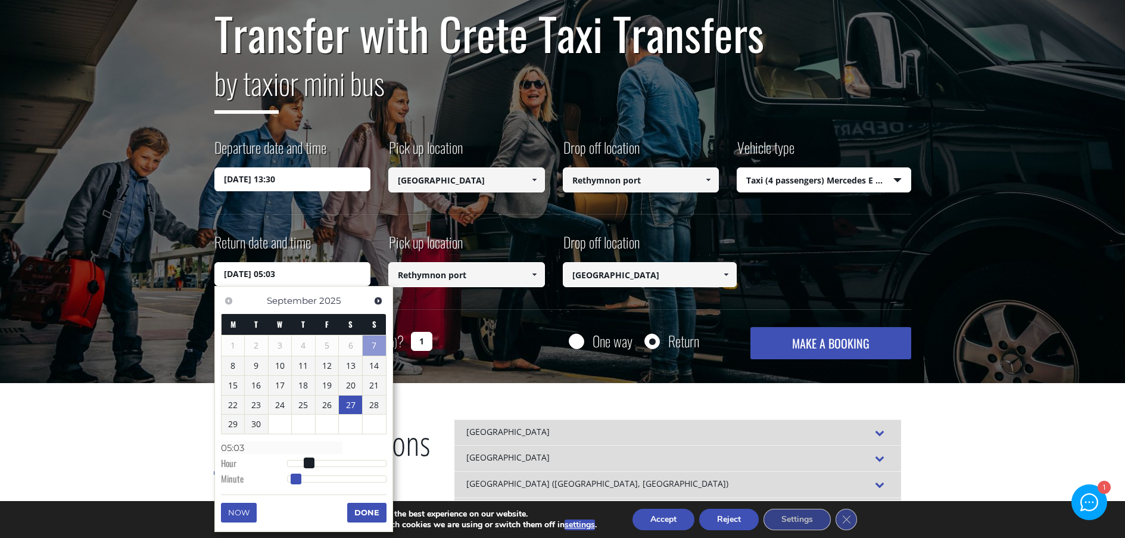
type input "27/09/2025 05:02"
type input "05:02"
drag, startPoint x: 315, startPoint y: 477, endPoint x: 288, endPoint y: 481, distance: 27.8
click at [288, 481] on span at bounding box center [290, 479] width 11 height 11
type input "27/09/2025 06:02"
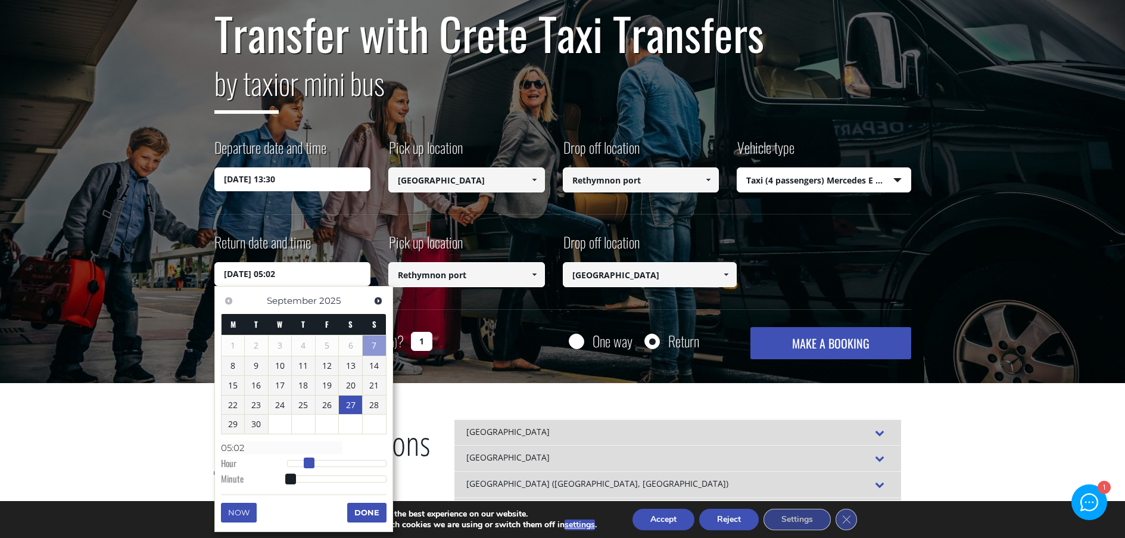
type input "06:02"
click at [315, 465] on span at bounding box center [313, 462] width 11 height 11
type input "27/09/2025 06:01"
type input "06:01"
type input "27/09/2025 06:00"
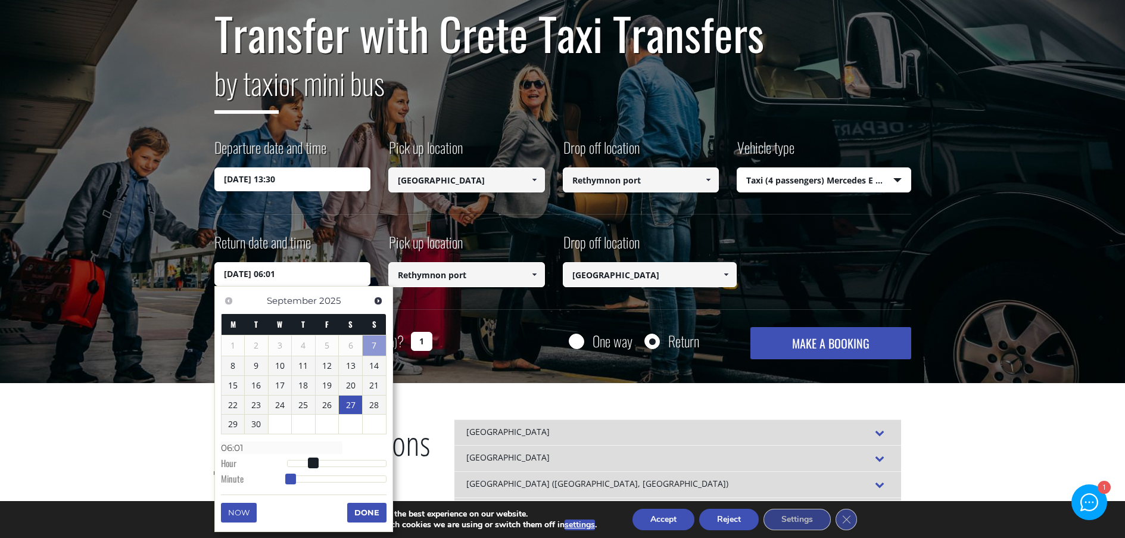
type input "06:00"
click at [282, 478] on span at bounding box center [287, 479] width 11 height 11
type input "27/09/2025 05:00"
type input "05:00"
click at [311, 460] on span at bounding box center [309, 462] width 11 height 11
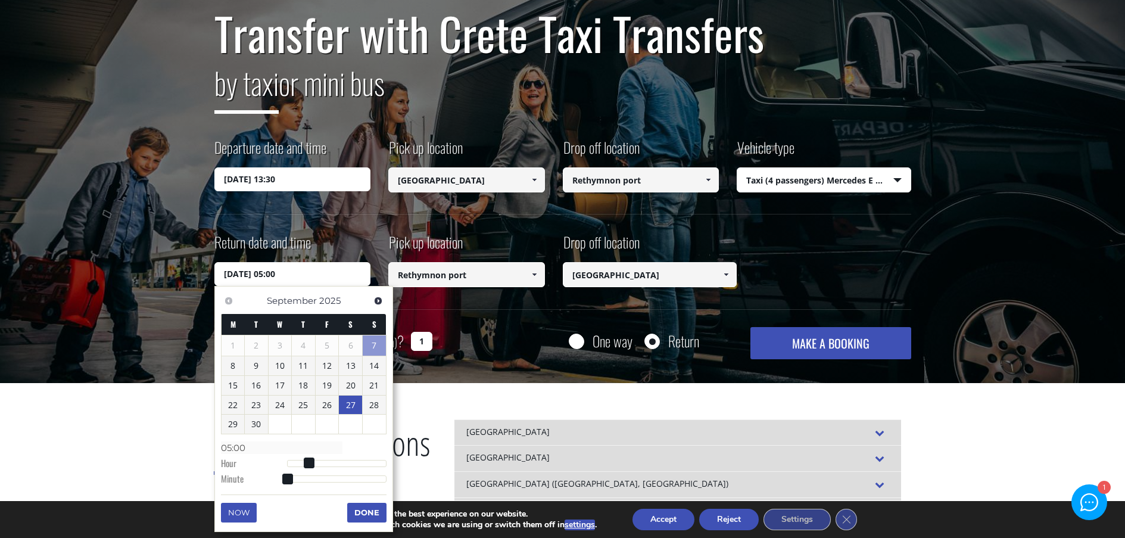
type input "27/09/2025 05:01"
type input "05:01"
type input "27/09/2025 05:02"
type input "05:02"
type input "27/09/2025 05:04"
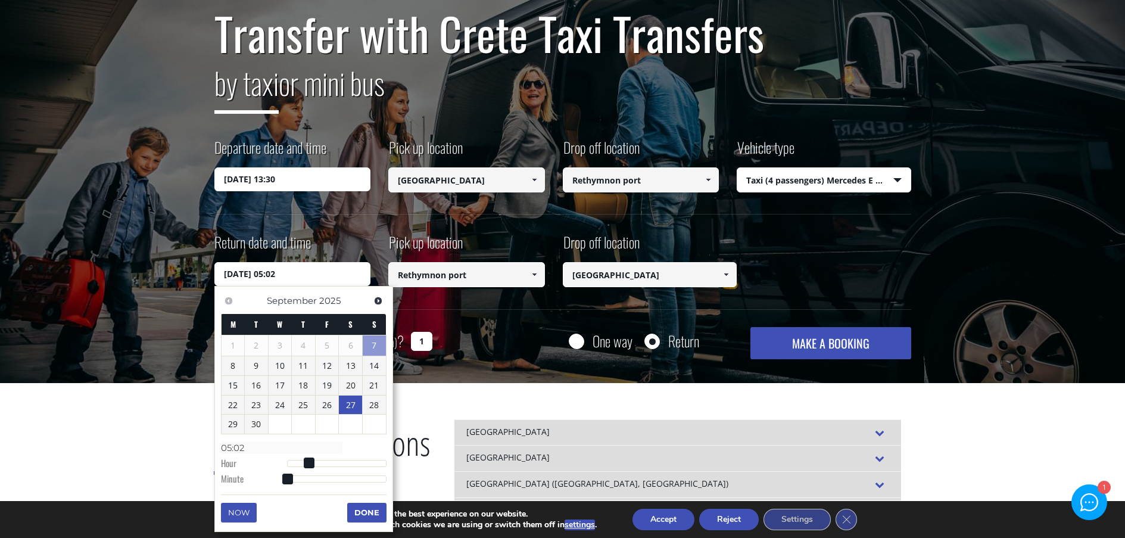
type input "05:04"
type input "27/09/2025 05:05"
type input "05:05"
type input "27/09/2025 05:06"
type input "05:06"
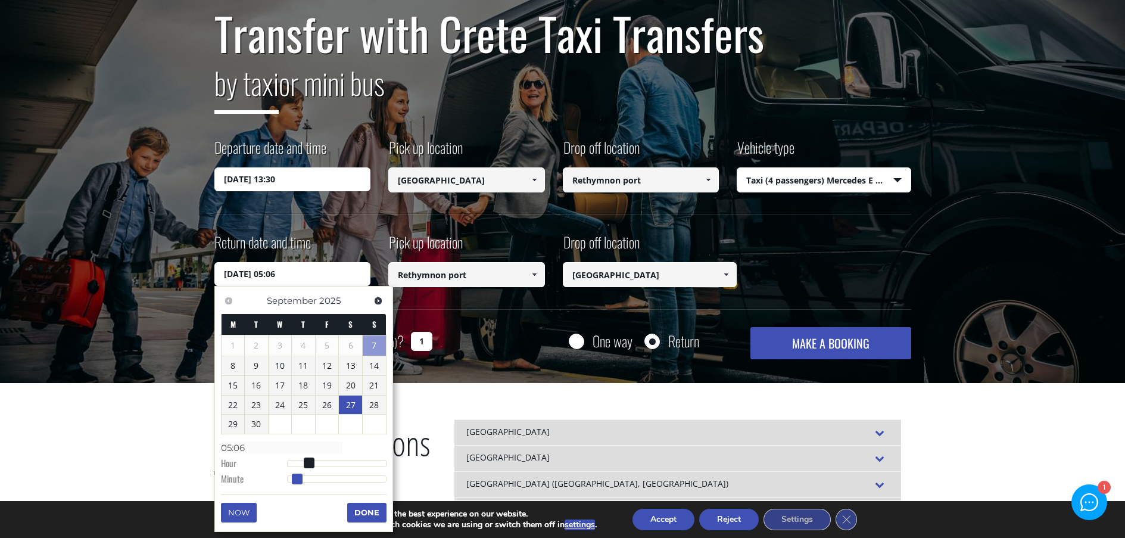
type input "27/09/2025 05:08"
type input "05:08"
type input "27/09/2025 05:09"
type input "05:09"
type input "27/09/2025 05:10"
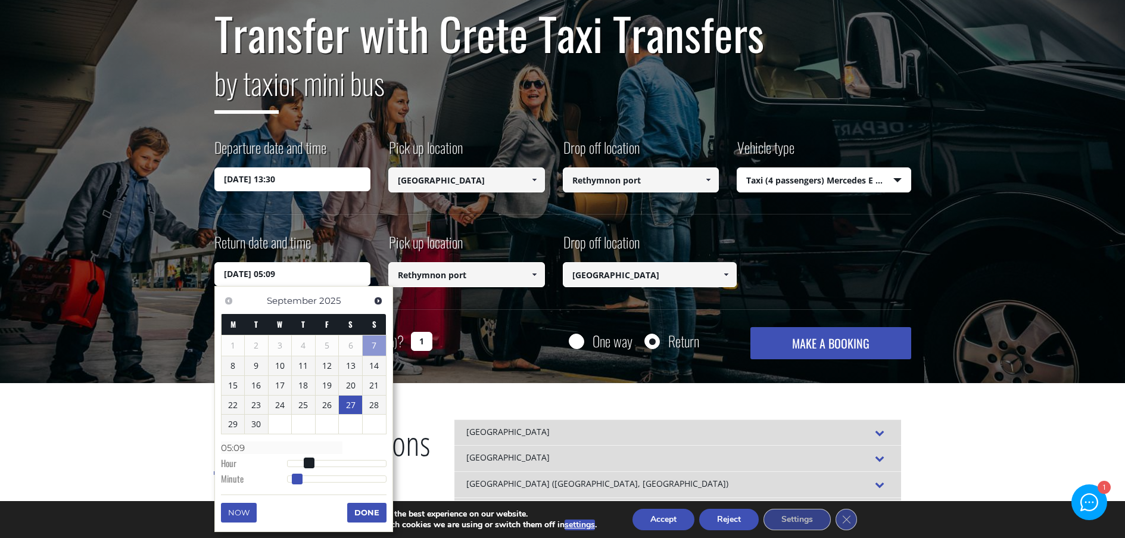
type input "05:10"
type input "27/09/2025 05:11"
type input "05:11"
type input "27/09/2025 05:12"
type input "05:12"
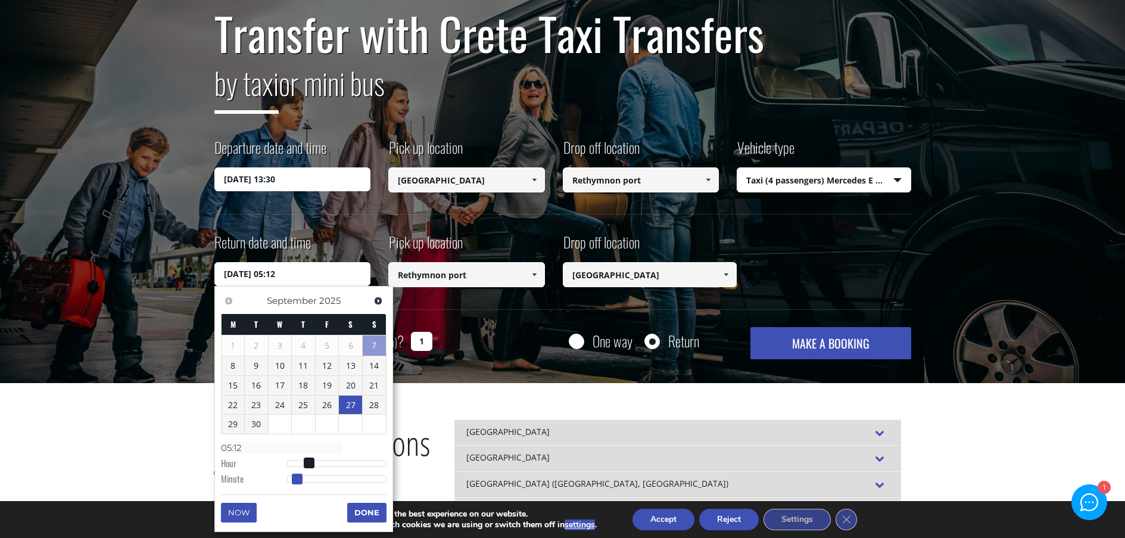
type input "27/09/2025 05:13"
type input "05:13"
type input "27/09/2025 05:14"
type input "05:14"
drag, startPoint x: 288, startPoint y: 476, endPoint x: 338, endPoint y: 480, distance: 50.8
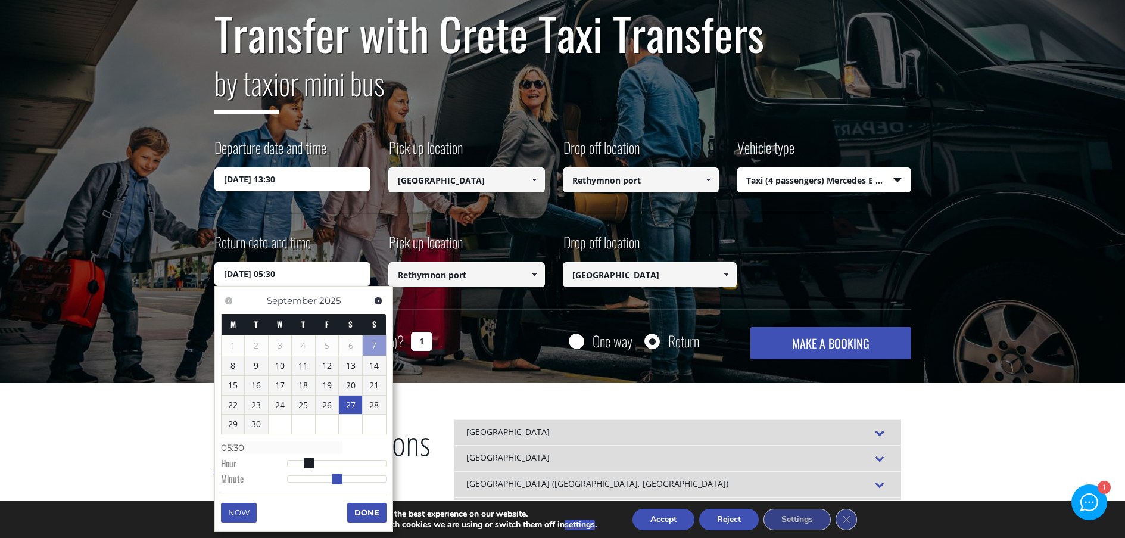
click at [338, 480] on span at bounding box center [337, 479] width 11 height 11
click at [375, 512] on button "Done" at bounding box center [366, 512] width 39 height 19
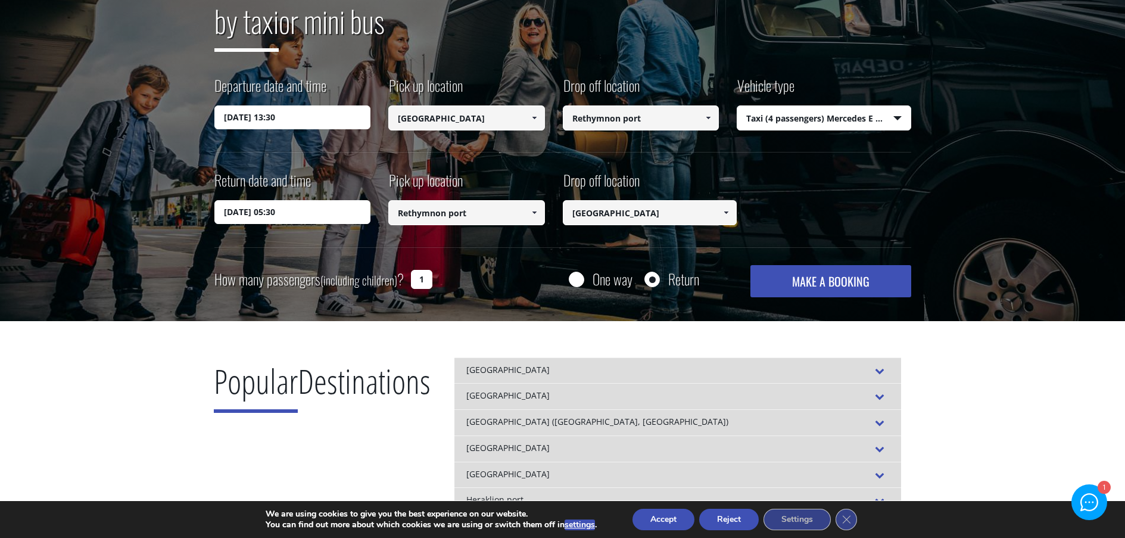
scroll to position [60, 0]
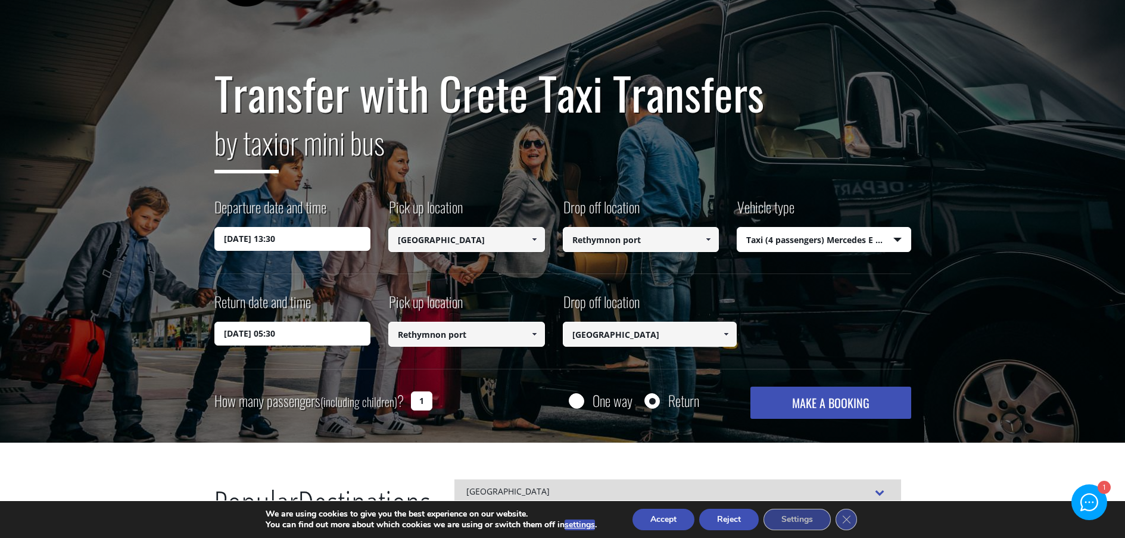
click at [534, 338] on span at bounding box center [535, 334] width 10 height 10
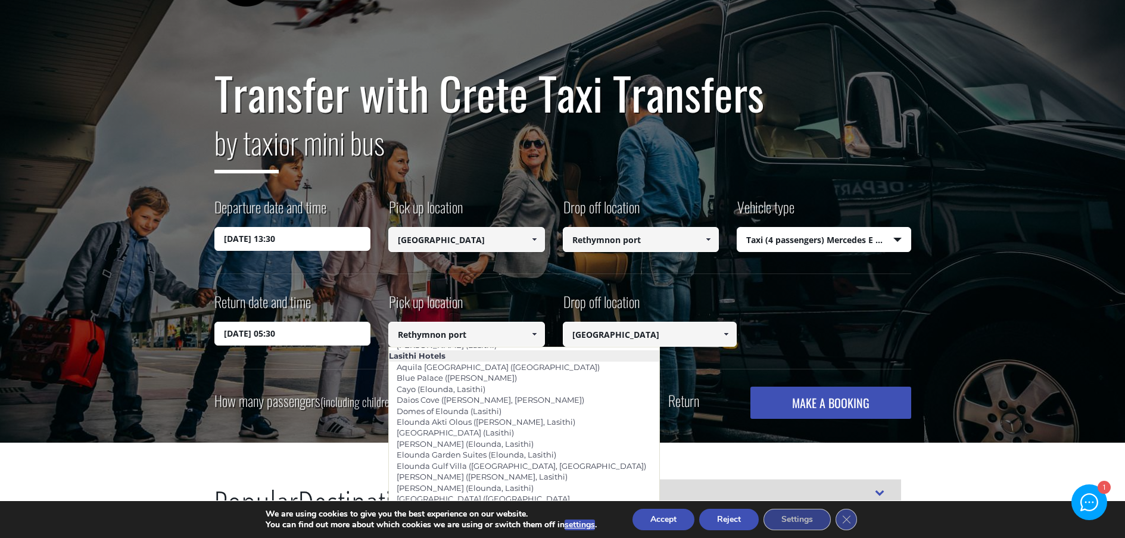
scroll to position [1727, 0]
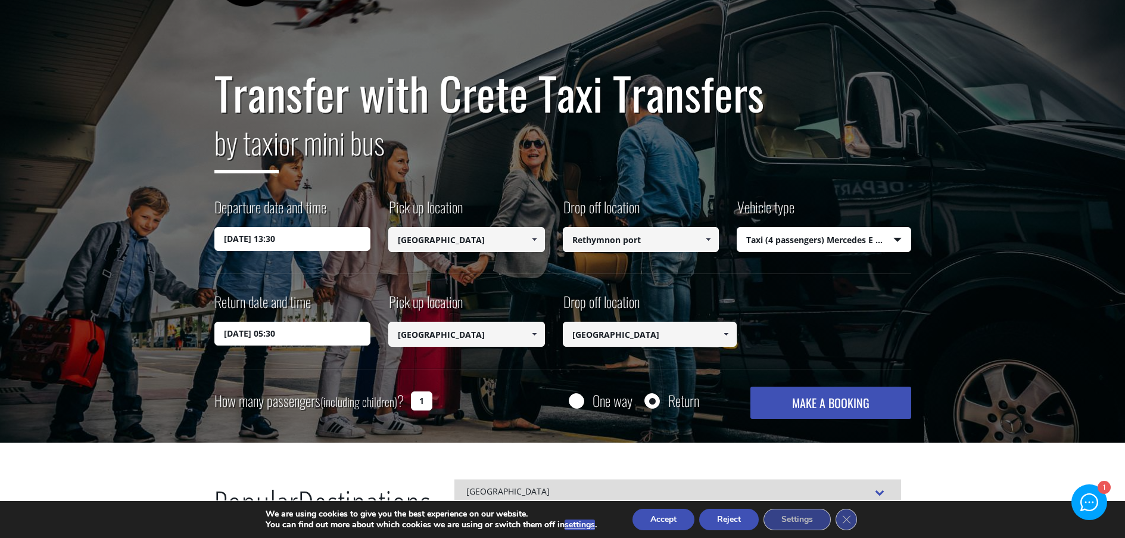
click at [708, 239] on span at bounding box center [708, 240] width 10 height 10
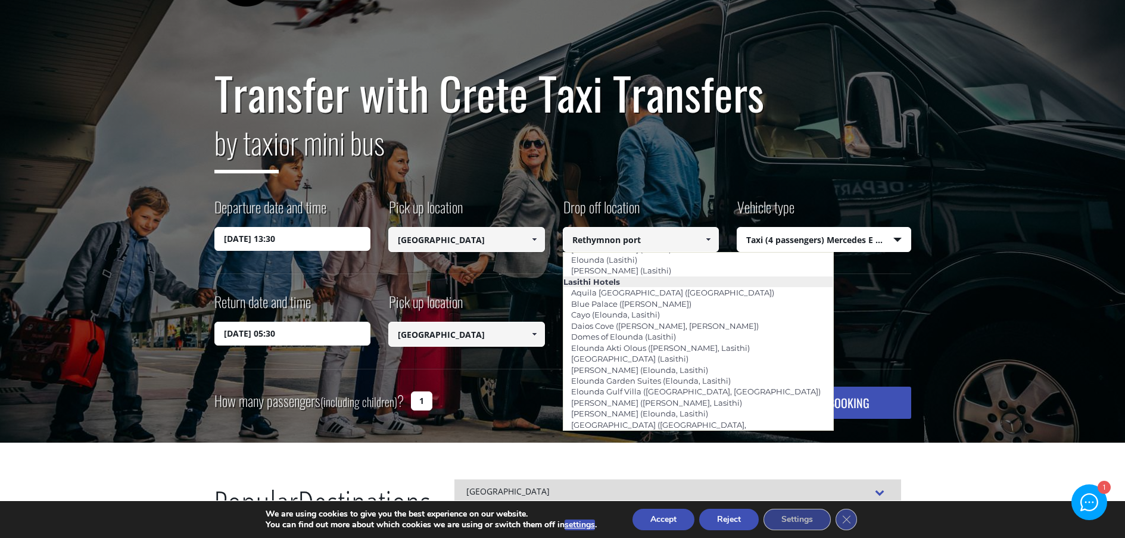
scroll to position [1668, 0]
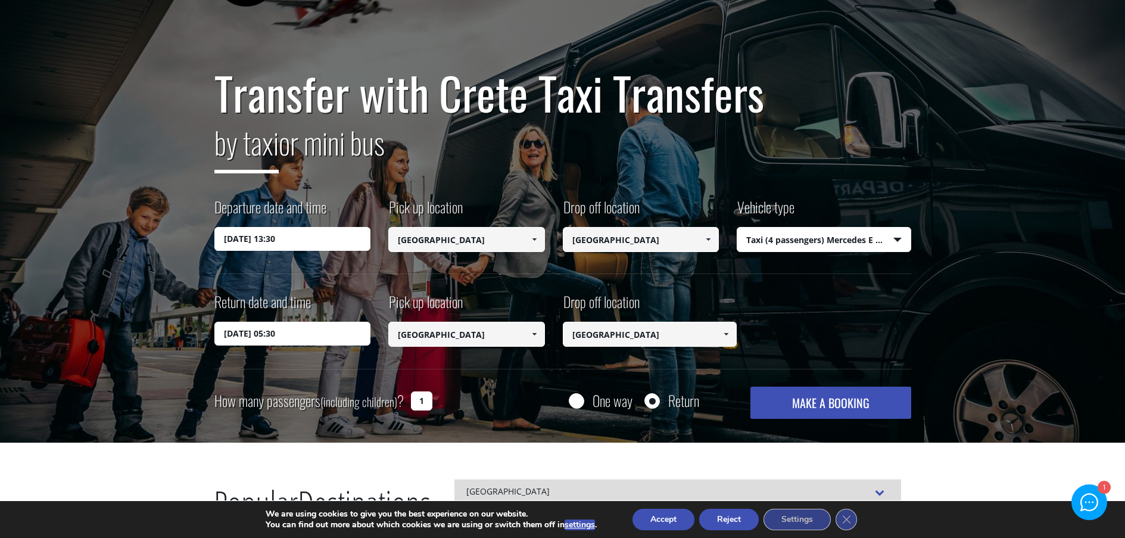
click at [789, 397] on button "MAKE A BOOKING" at bounding box center [831, 403] width 160 height 32
